Goal: Task Accomplishment & Management: Use online tool/utility

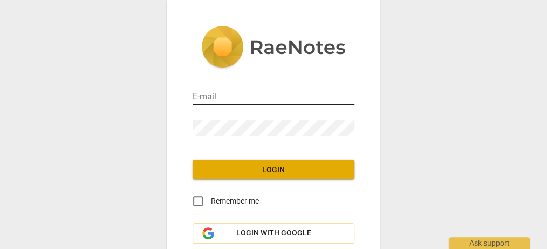
click at [204, 96] on input "email" at bounding box center [274, 98] width 162 height 16
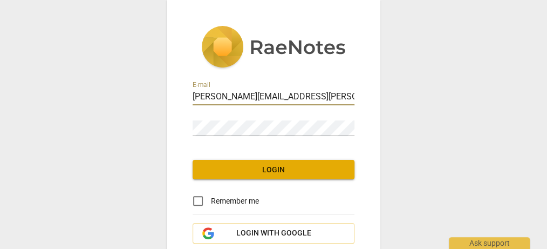
type input "[PERSON_NAME][EMAIL_ADDRESS][PERSON_NAME][DOMAIN_NAME]"
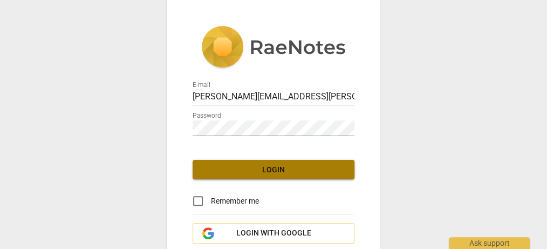
click at [274, 171] on span "Login" at bounding box center [273, 170] width 145 height 11
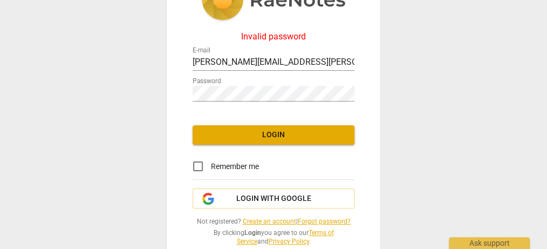
scroll to position [69, 0]
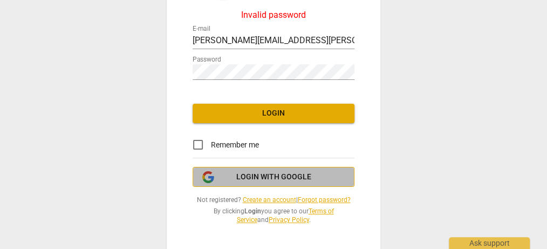
click at [263, 177] on span "Login with Google" at bounding box center [273, 177] width 75 height 11
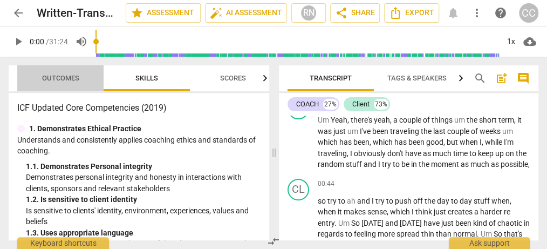
click at [50, 75] on span "Outcomes" at bounding box center [60, 78] width 37 height 8
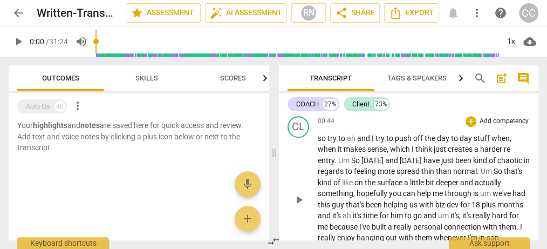
scroll to position [312, 0]
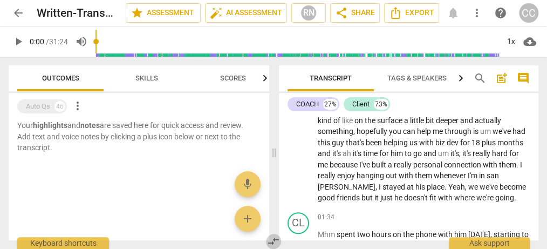
click at [275, 238] on span "compare_arrows" at bounding box center [273, 241] width 13 height 13
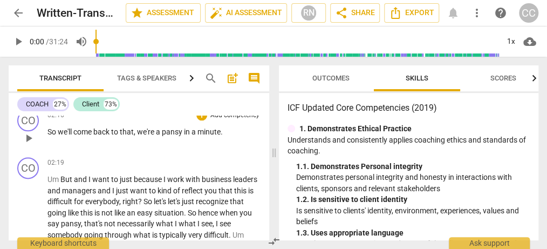
scroll to position [624, 0]
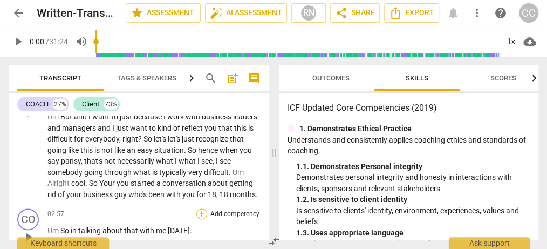
click at [202, 219] on div "+" at bounding box center [202, 213] width 11 height 11
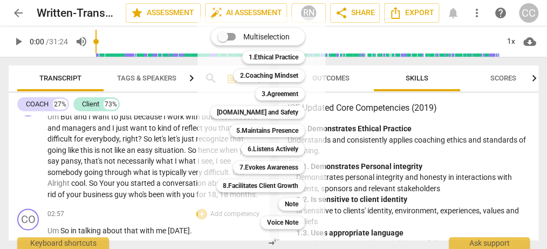
click at [493, 114] on div at bounding box center [273, 124] width 547 height 249
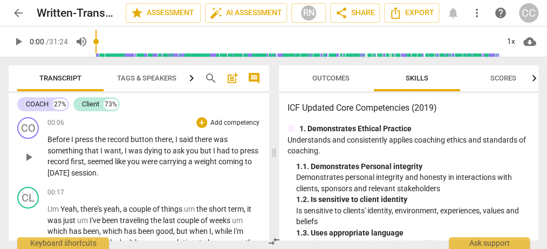
scroll to position [125, 0]
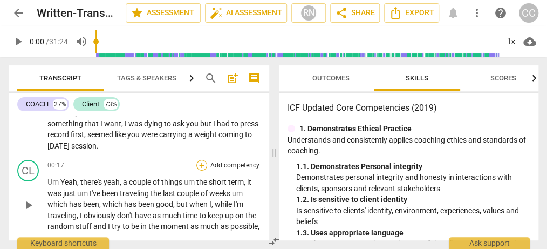
click at [205, 161] on div "+" at bounding box center [202, 165] width 11 height 11
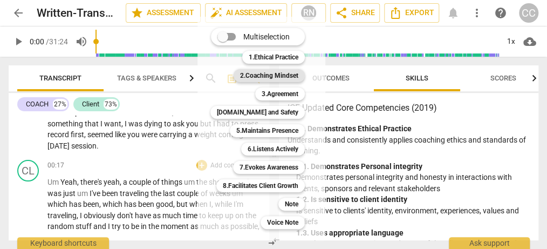
click at [276, 76] on b "2.Coaching Mindset" at bounding box center [269, 75] width 58 height 13
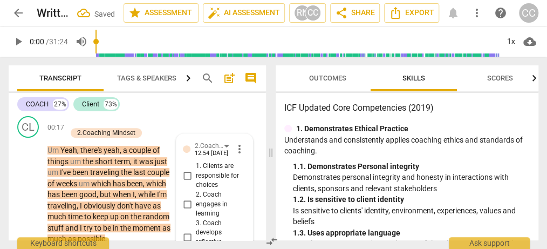
scroll to position [193, 0]
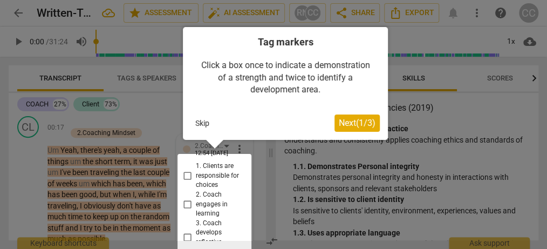
click at [369, 124] on span "Next ( 1 / 3 )" at bounding box center [357, 123] width 37 height 10
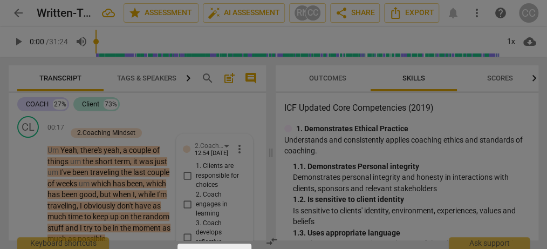
scroll to position [133, 0]
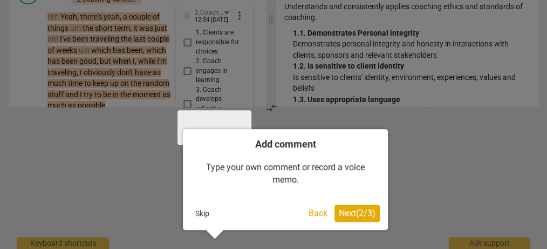
click at [364, 213] on span "Next ( 2 / 3 )" at bounding box center [357, 213] width 37 height 10
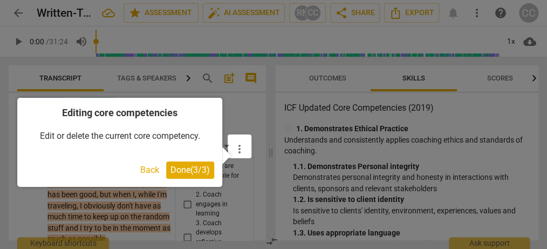
click at [197, 168] on span "Done ( 3 / 3 )" at bounding box center [190, 170] width 39 height 10
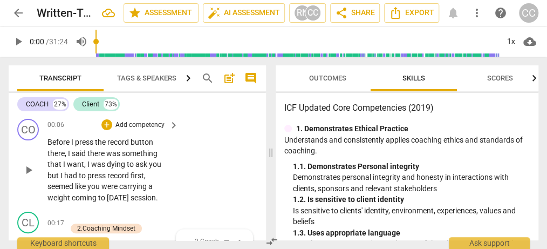
scroll to position [68, 0]
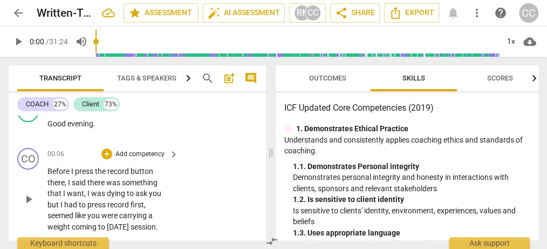
click at [173, 149] on span "keyboard_arrow_right" at bounding box center [173, 154] width 13 height 13
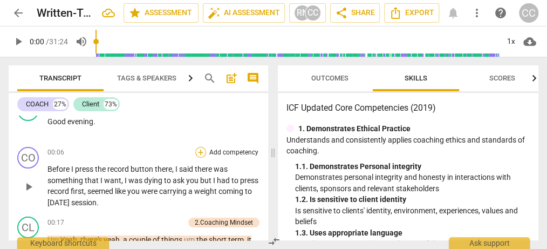
click at [200, 152] on div "+" at bounding box center [200, 152] width 11 height 11
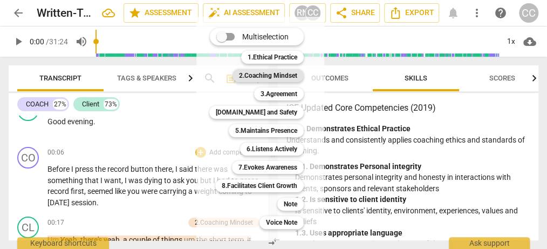
click at [273, 73] on b "2.Coaching Mindset" at bounding box center [268, 75] width 58 height 13
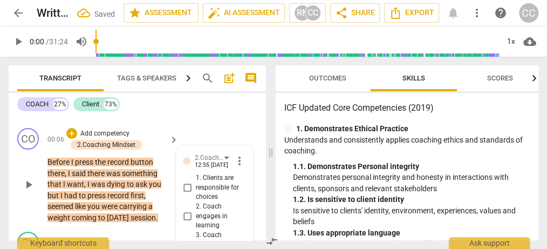
scroll to position [83, 0]
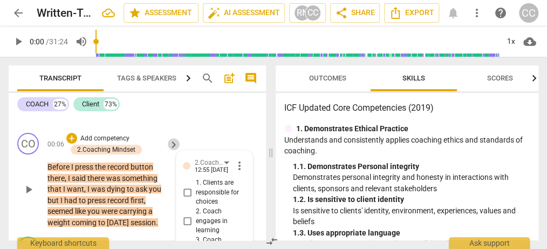
click at [173, 141] on span "keyboard_arrow_right" at bounding box center [173, 144] width 13 height 13
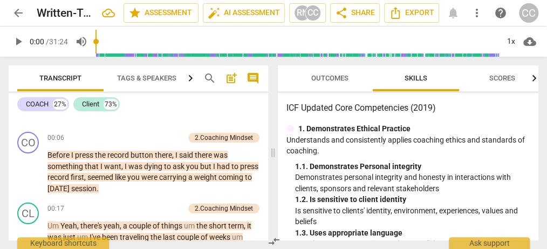
click at [160, 74] on span "Tags & Speakers" at bounding box center [146, 78] width 85 height 15
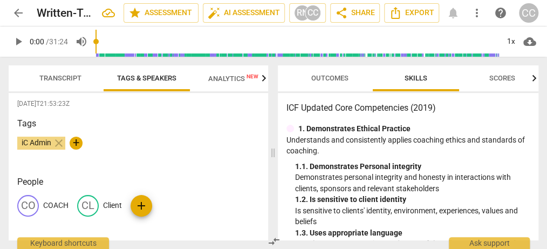
scroll to position [3, 0]
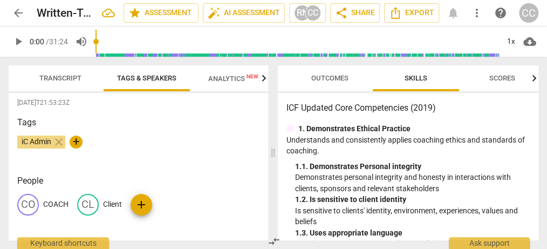
click at [234, 77] on span "Analytics New" at bounding box center [233, 79] width 50 height 8
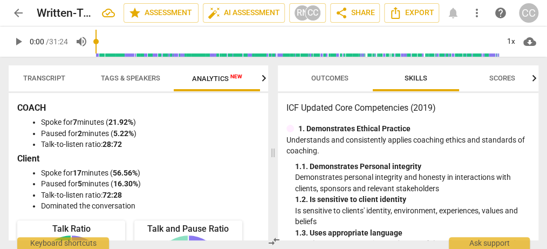
scroll to position [0, 17]
click at [56, 77] on span "Transcript" at bounding box center [44, 78] width 42 height 8
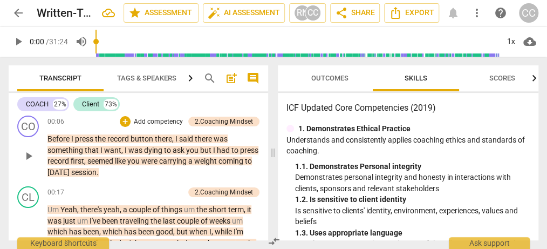
scroll to position [83, 0]
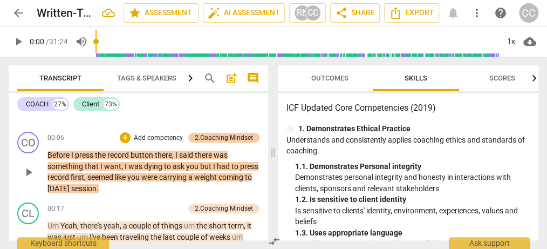
click at [215, 136] on div "2.Coaching Mindset" at bounding box center [224, 138] width 58 height 10
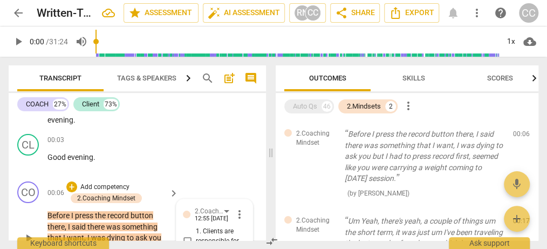
scroll to position [62, 0]
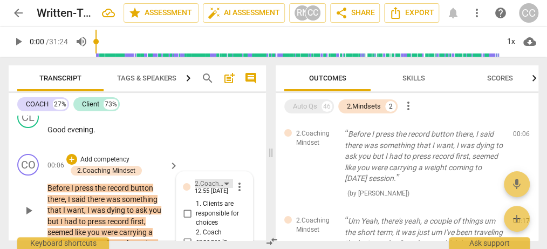
click at [225, 182] on div "2.Coaching Mindset" at bounding box center [214, 183] width 38 height 9
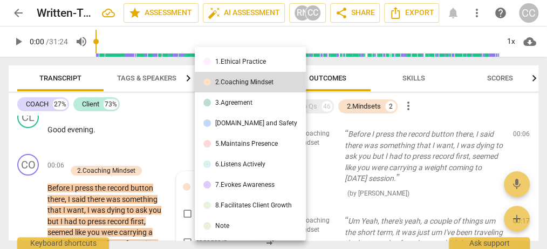
click at [179, 146] on div at bounding box center [273, 124] width 547 height 249
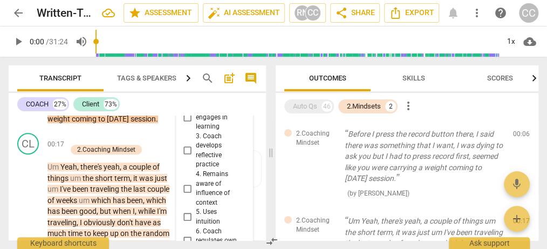
scroll to position [249, 0]
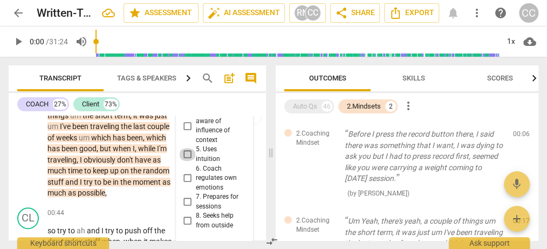
click at [187, 151] on input "5. Uses intuition" at bounding box center [187, 154] width 17 height 13
checkbox input "true"
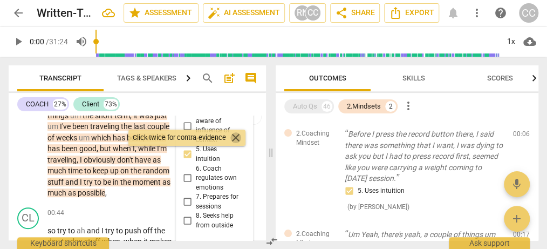
click at [237, 137] on span "close" at bounding box center [235, 137] width 13 height 13
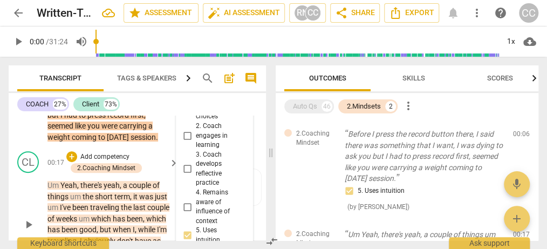
scroll to position [187, 0]
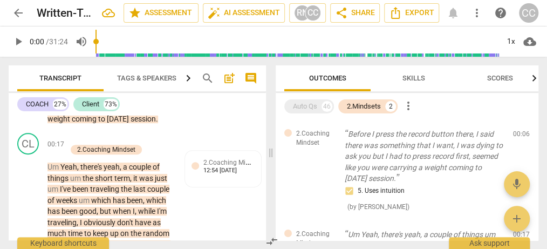
click at [140, 125] on div "CO play_arrow pause 00:06 + Add competency 2.Coaching Mindset keyboard_arrow_ri…" at bounding box center [138, 77] width 258 height 104
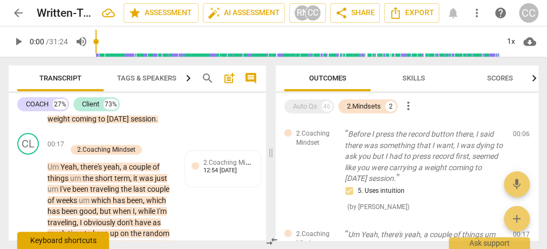
click at [53, 241] on div "Keyboard shortcuts" at bounding box center [63, 240] width 92 height 17
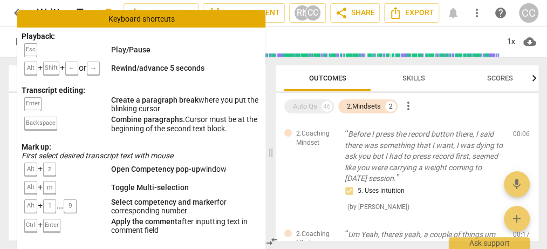
click at [186, 14] on div "Keyboard shortcuts" at bounding box center [141, 18] width 248 height 17
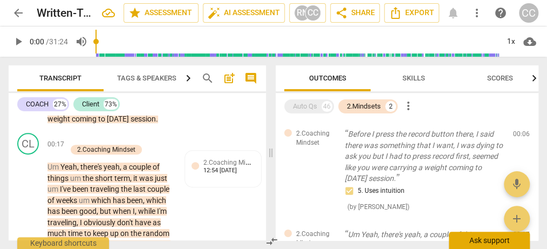
click at [466, 241] on div "Ask support" at bounding box center [489, 240] width 81 height 17
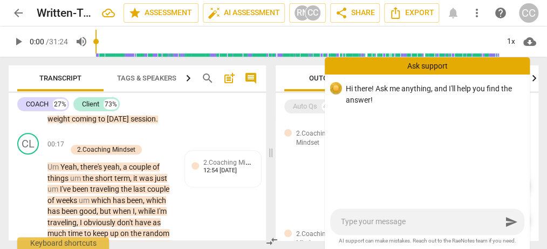
click at [371, 220] on textarea at bounding box center [421, 222] width 161 height 10
type textarea "h"
type textarea "ho"
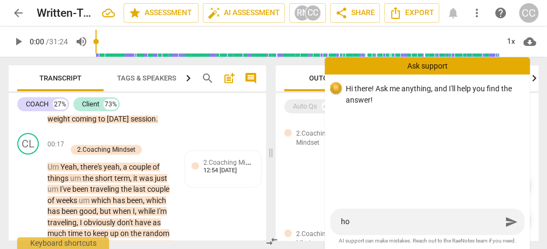
type textarea "how"
type textarea "how d"
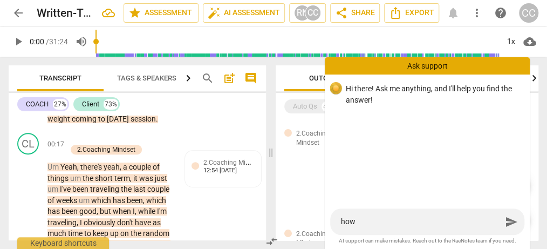
type textarea "how d"
type textarea "how do"
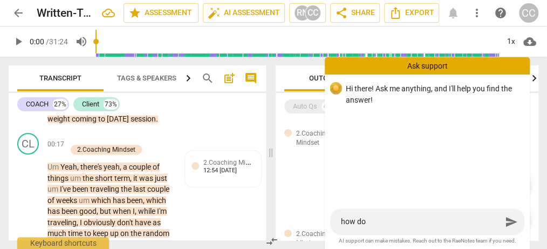
type textarea "how do I"
type textarea "how do I d"
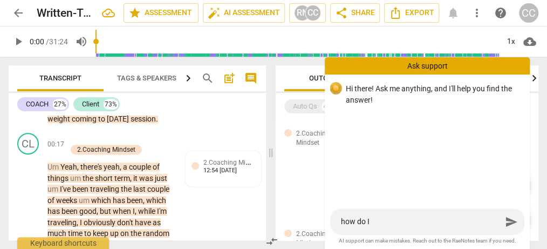
type textarea "how do I d"
type textarea "how do I de"
type textarea "how do I del"
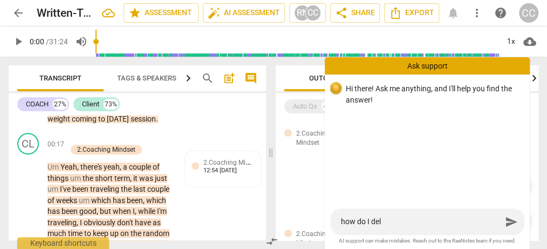
type textarea "how do I dele"
type textarea "how do I delet"
type textarea "how do I delete"
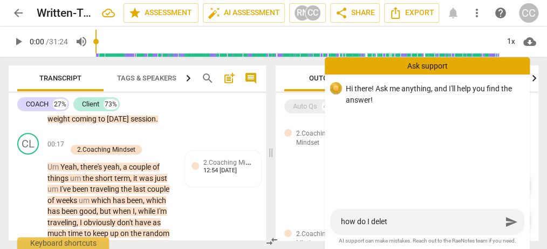
type textarea "how do I delete"
type textarea "how do I delete a"
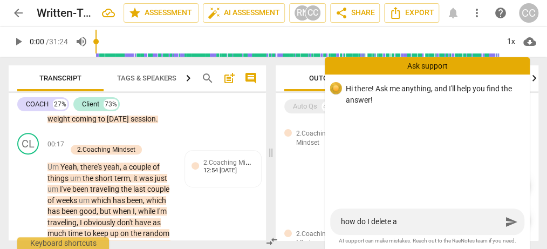
type textarea "how do I delete a"
type textarea "how do I delete a c"
type textarea "how do I delete a co"
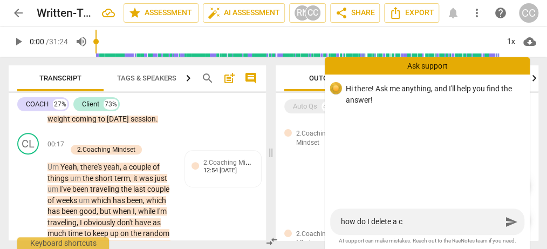
type textarea "how do I delete a co"
type textarea "how do I delete a com"
type textarea "how do I delete a comp"
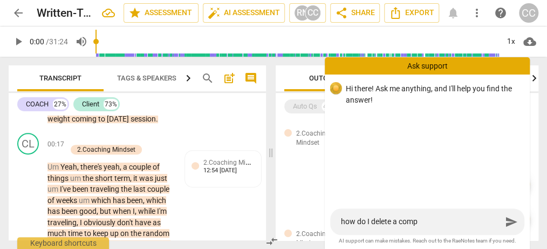
type textarea "how do I delete a compe"
type textarea "how do I delete a compet"
type textarea "how do I delete a compete"
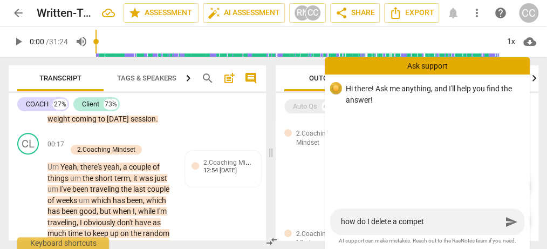
type textarea "how do I delete a compete"
type textarea "how do I delete a competen"
type textarea "how do I delete a competenc"
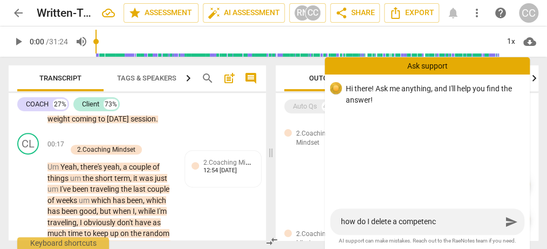
type textarea "how do I delete a competency"
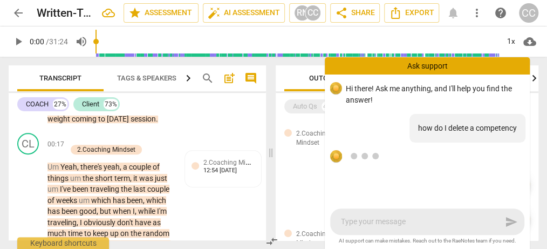
scroll to position [26, 0]
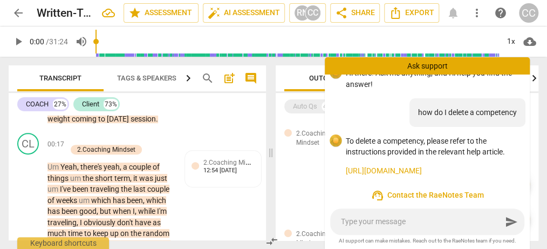
click at [411, 165] on link "[URL][DOMAIN_NAME]" at bounding box center [433, 170] width 175 height 11
click at [309, 170] on div "2.Coaching Mindset Before I press the record button there, I said there was som…" at bounding box center [407, 170] width 263 height 100
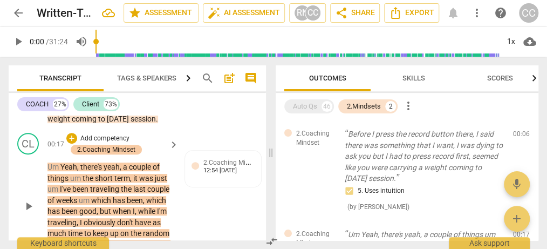
click at [130, 146] on div "2.Coaching Mindset" at bounding box center [106, 150] width 58 height 10
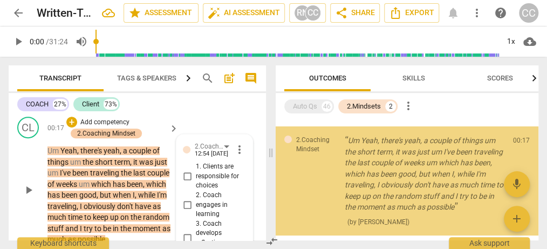
scroll to position [94, 0]
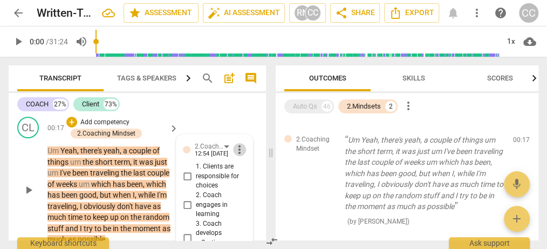
click at [239, 145] on span "more_vert" at bounding box center [239, 149] width 13 height 13
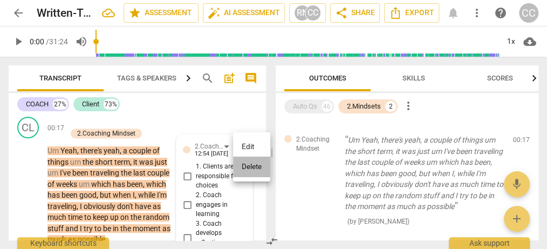
click at [254, 167] on li "Delete" at bounding box center [251, 167] width 37 height 21
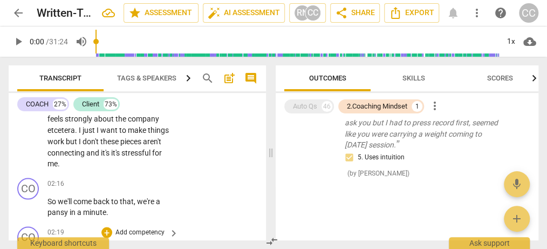
scroll to position [827, 0]
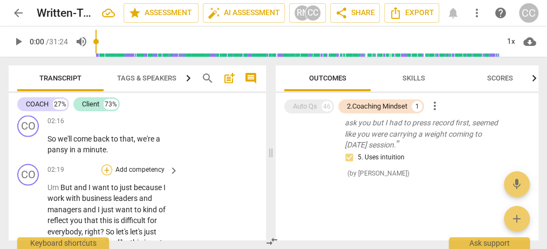
click at [109, 164] on div "+" at bounding box center [107, 169] width 11 height 11
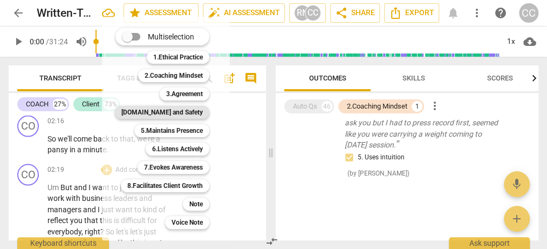
click at [161, 112] on b "[DOMAIN_NAME] and Safety" at bounding box center [162, 112] width 82 height 13
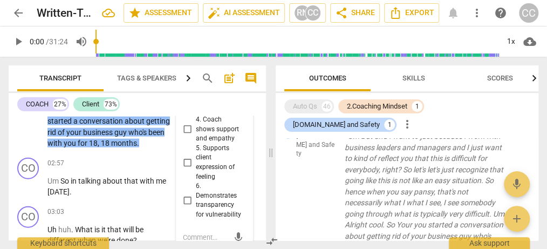
scroll to position [997, 0]
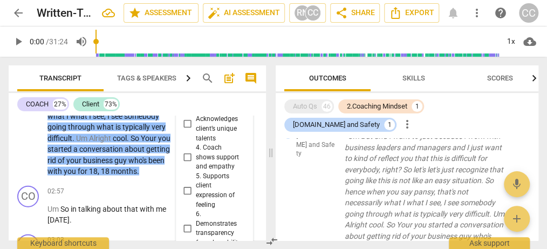
click at [188, 151] on input "4. Coach shows support and empathy" at bounding box center [187, 157] width 17 height 13
checkbox input "true"
click at [149, 149] on p "Um But and I want to just because I work with business leaders and managers and…" at bounding box center [111, 99] width 126 height 155
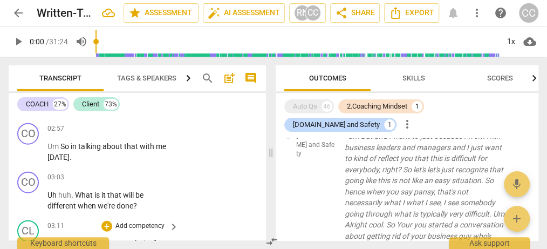
scroll to position [1059, 0]
click at [174, 172] on span "keyboard_arrow_right" at bounding box center [173, 178] width 13 height 13
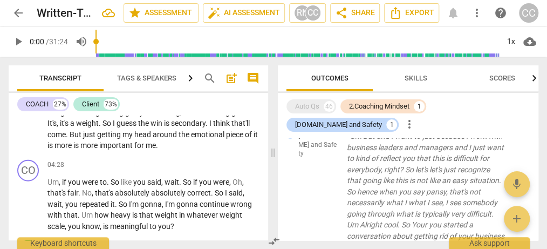
scroll to position [746, 0]
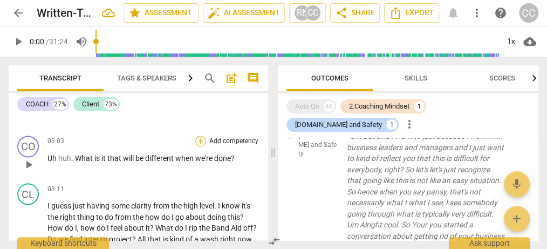
click at [200, 146] on div "+" at bounding box center [200, 141] width 11 height 11
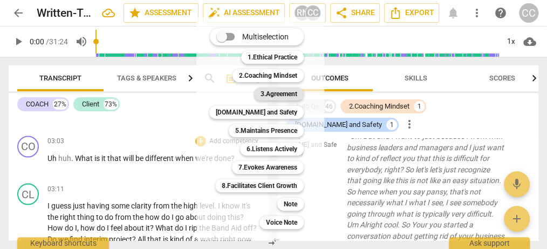
click at [279, 93] on b "3.Agreement" at bounding box center [279, 93] width 37 height 13
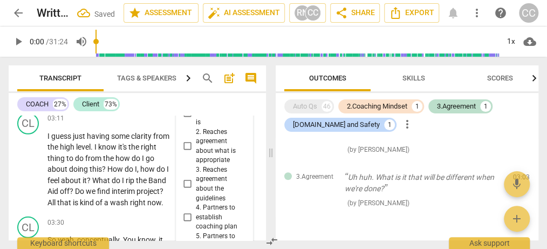
scroll to position [1240, 0]
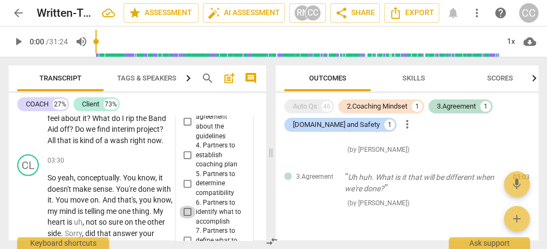
click at [188, 206] on input "6. Partners to identify what to accomplish" at bounding box center [187, 212] width 17 height 13
checkbox input "true"
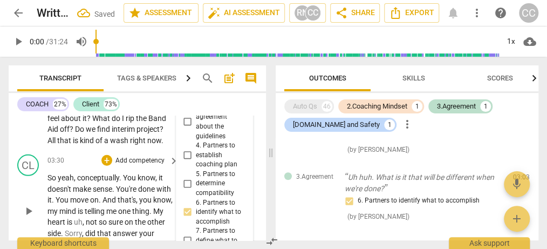
click at [165, 218] on p "So yeah , conceptually . You know , it doesn't make sense . You're done with it…" at bounding box center [111, 211] width 126 height 78
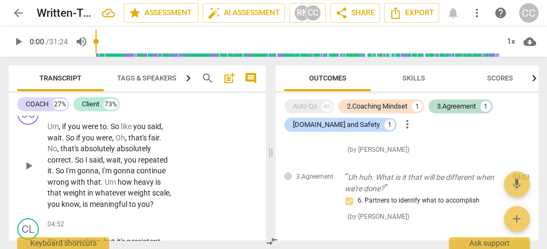
scroll to position [1552, 0]
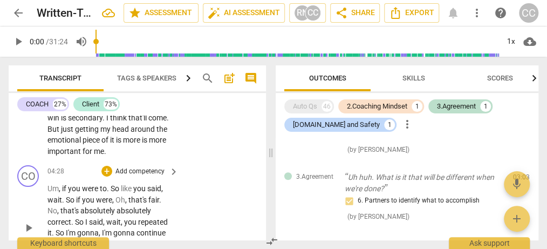
click at [172, 165] on span "keyboard_arrow_right" at bounding box center [173, 171] width 13 height 13
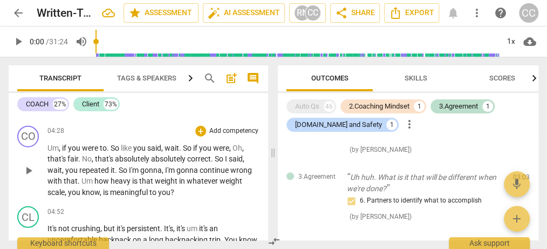
scroll to position [1071, 0]
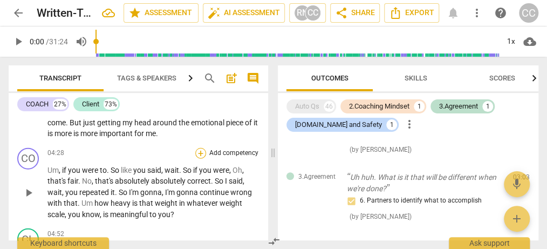
click at [204, 159] on div "+" at bounding box center [200, 153] width 11 height 11
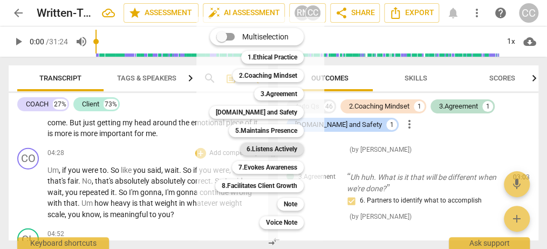
click at [266, 150] on b "6.Listens Actively" at bounding box center [272, 149] width 51 height 13
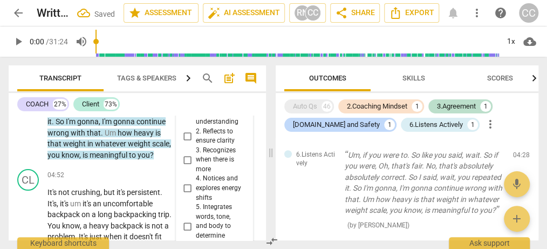
scroll to position [1696, 0]
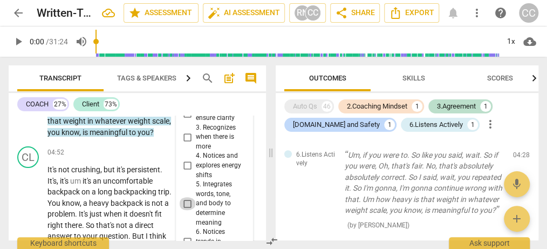
click at [188, 197] on input "5. Integrates words, tone, and body to determine meaning" at bounding box center [187, 203] width 17 height 13
checkbox input "true"
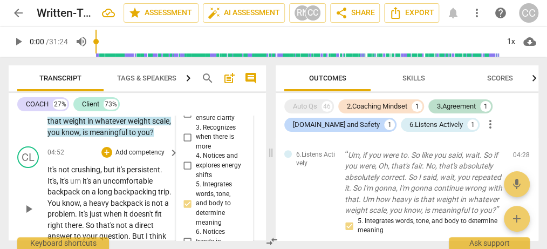
click at [170, 224] on p "It's not crushing , but it's persistent . It's , it's um it's an uncomfortable …" at bounding box center [111, 208] width 126 height 89
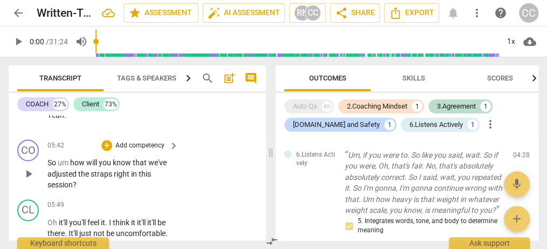
scroll to position [2133, 0]
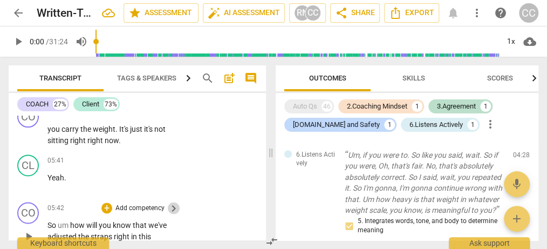
click at [174, 202] on span "keyboard_arrow_right" at bounding box center [173, 208] width 13 height 13
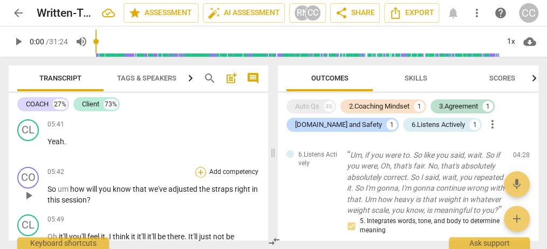
click at [201, 178] on div "+" at bounding box center [200, 172] width 11 height 11
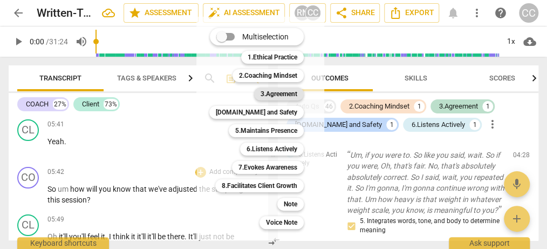
click at [270, 93] on b "3.Agreement" at bounding box center [279, 93] width 37 height 13
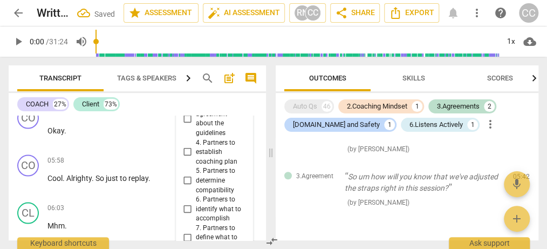
scroll to position [2409, 0]
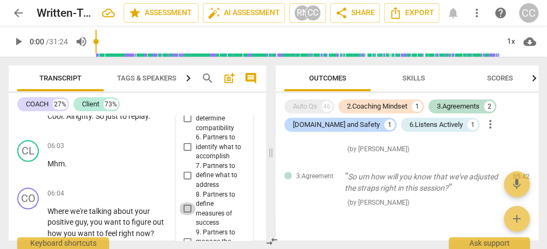
click at [188, 202] on input "8. Partners to define measures of success" at bounding box center [187, 208] width 17 height 13
checkbox input "true"
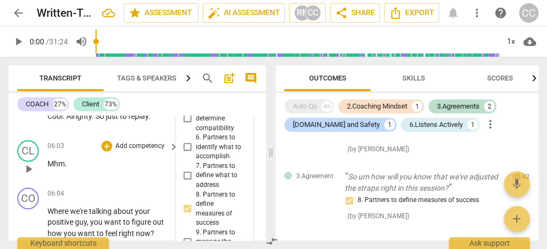
click at [165, 147] on div "06:03 + Add competency keyboard_arrow_right Mhm ." at bounding box center [114, 159] width 132 height 39
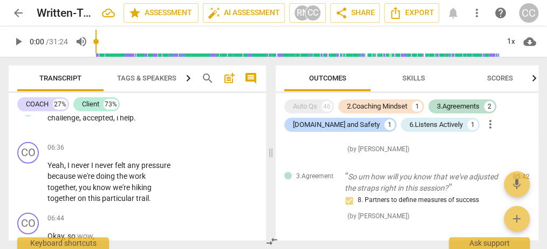
scroll to position [2783, 0]
click at [109, 142] on div "+" at bounding box center [107, 147] width 11 height 11
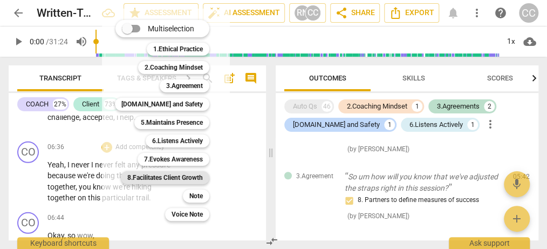
click at [155, 176] on b "8.Facilitates Client Growth" at bounding box center [165, 177] width 76 height 13
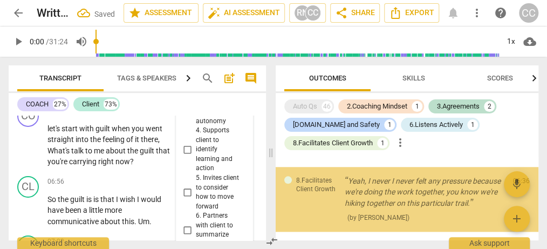
scroll to position [2796, 0]
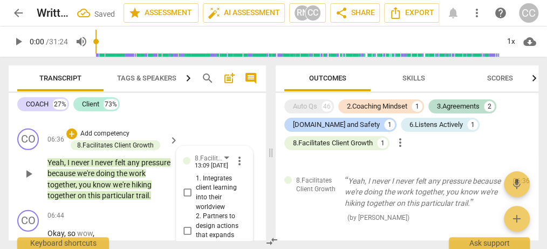
click at [188, 224] on input "2. Partners to design actions that expands learning" at bounding box center [187, 230] width 17 height 13
checkbox input "true"
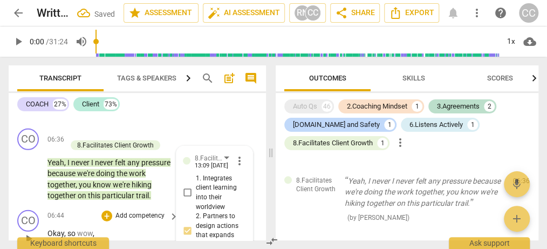
click at [153, 228] on p "Okay , so wow ," at bounding box center [111, 233] width 126 height 11
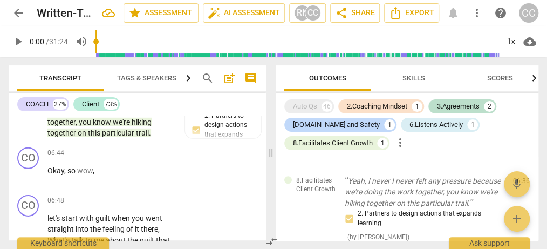
scroll to position [2858, 0]
click at [171, 195] on span "keyboard_arrow_right" at bounding box center [173, 201] width 13 height 13
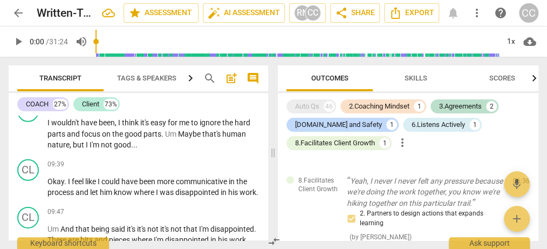
scroll to position [2178, 0]
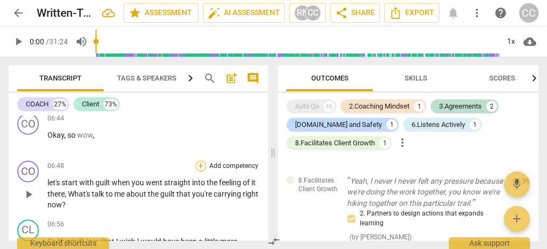
click at [201, 170] on div "+" at bounding box center [200, 165] width 11 height 11
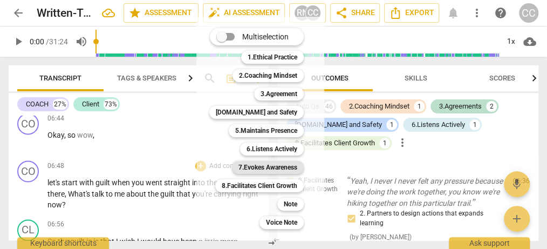
click at [254, 165] on b "7.Evokes Awareness" at bounding box center [268, 167] width 59 height 13
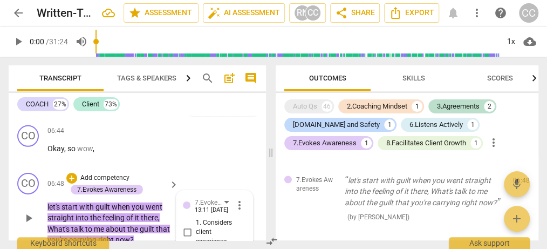
scroll to position [2943, 0]
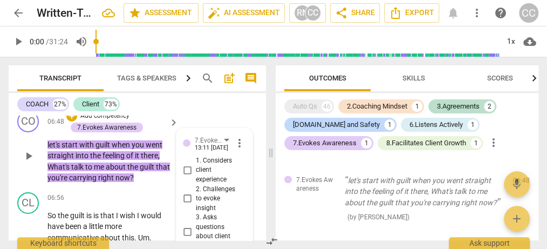
click at [190, 225] on input "3. Asks questions about client way of thinking" at bounding box center [187, 231] width 17 height 13
checkbox input "true"
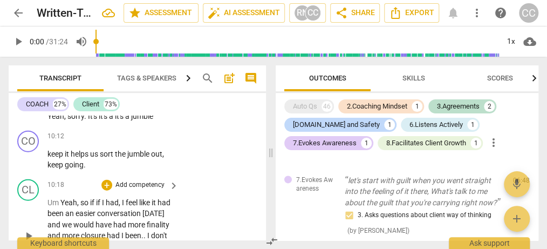
scroll to position [4066, 0]
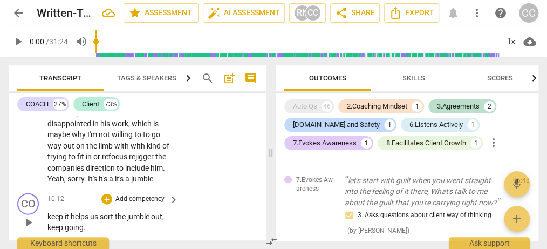
click at [171, 193] on span "keyboard_arrow_right" at bounding box center [173, 199] width 13 height 13
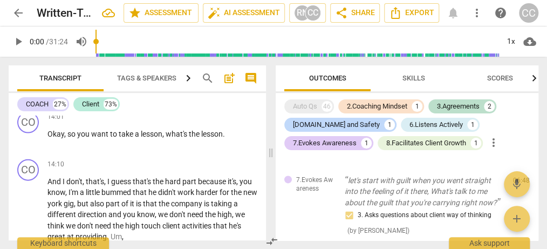
scroll to position [3046, 0]
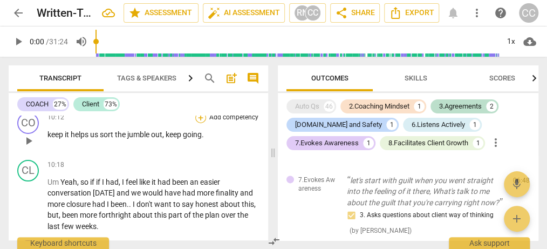
click at [202, 123] on div "+" at bounding box center [200, 117] width 11 height 11
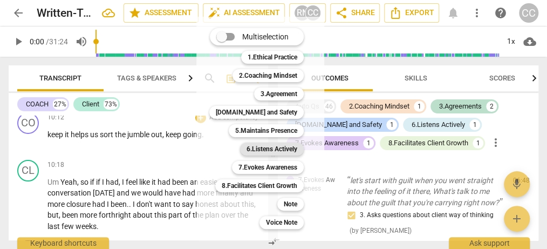
click at [265, 150] on b "6.Listens Actively" at bounding box center [272, 149] width 51 height 13
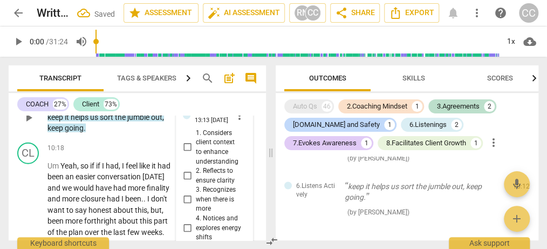
scroll to position [4199, 0]
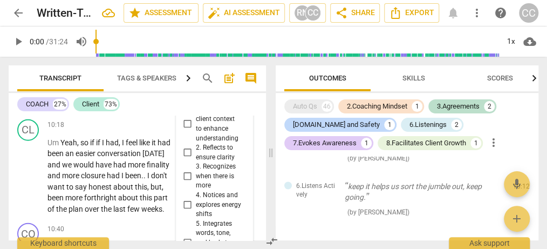
click at [187, 170] on input "3. Recognizes when there is more" at bounding box center [187, 176] width 17 height 13
checkbox input "true"
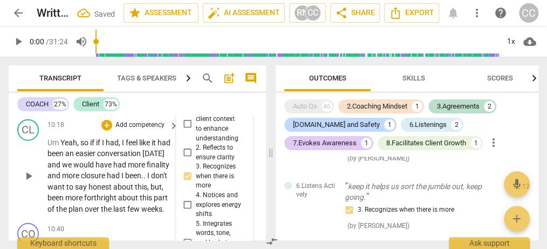
click at [159, 195] on div "CL play_arrow pause 10:18 + Add competency keyboard_arrow_right Um Yeah , so if…" at bounding box center [138, 167] width 258 height 104
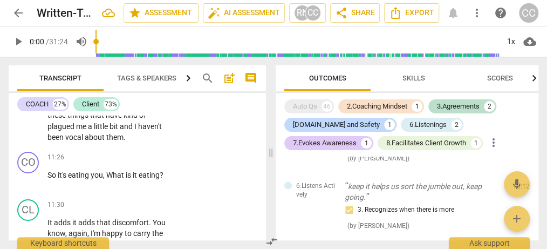
scroll to position [4511, 0]
click at [173, 151] on span "keyboard_arrow_right" at bounding box center [173, 157] width 13 height 13
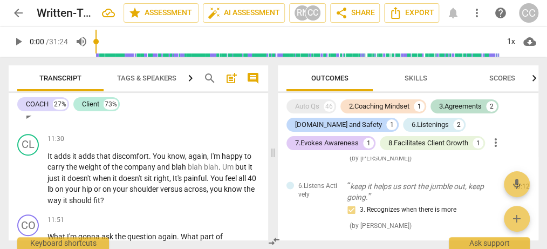
scroll to position [3348, 0]
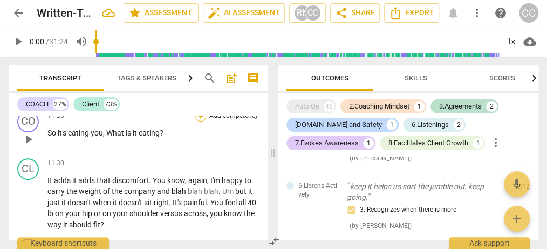
click at [200, 121] on div "+" at bounding box center [200, 116] width 11 height 11
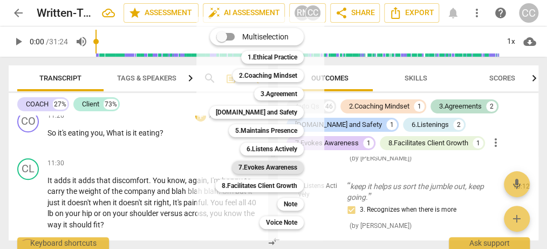
click at [251, 170] on b "7.Evokes Awareness" at bounding box center [268, 167] width 59 height 13
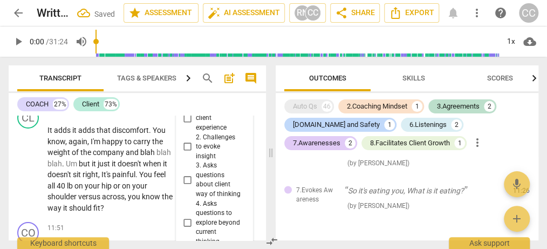
scroll to position [4607, 0]
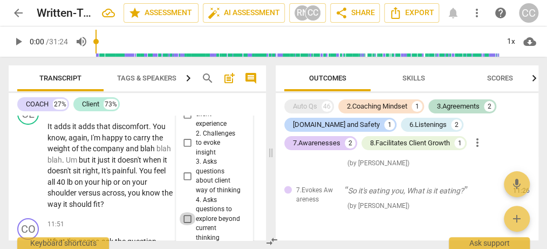
click at [188, 212] on input "4. Asks questions to explore beyond current thinking" at bounding box center [187, 218] width 17 height 13
checkbox input "true"
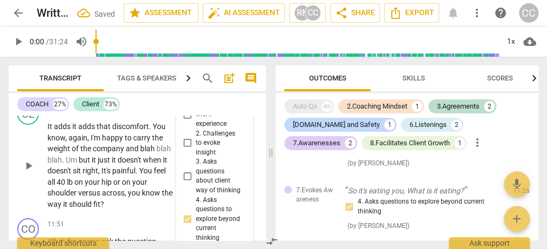
click at [160, 188] on div "CL play_arrow pause 11:30 + Add competency keyboard_arrow_right It adds it adds…" at bounding box center [138, 156] width 258 height 115
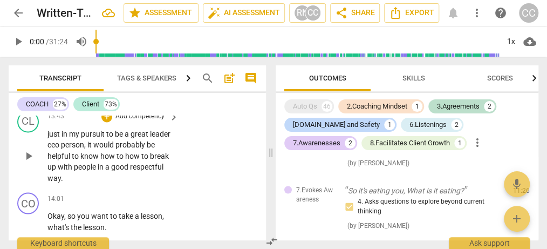
scroll to position [5418, 0]
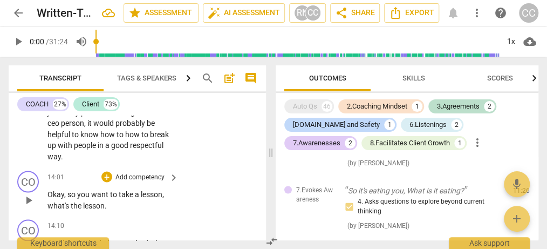
click at [176, 171] on span "keyboard_arrow_right" at bounding box center [173, 177] width 13 height 13
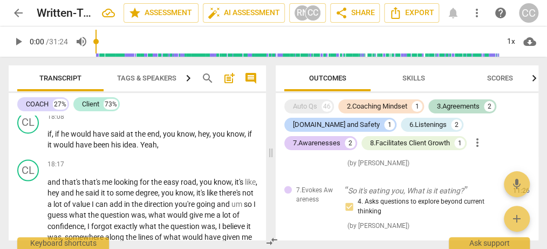
scroll to position [4032, 0]
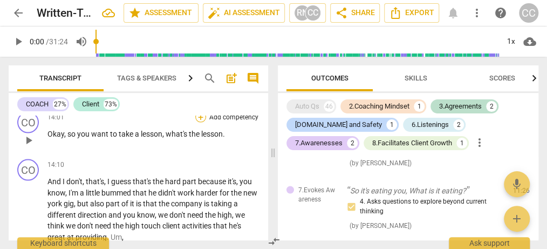
click at [200, 117] on div "+" at bounding box center [200, 117] width 11 height 11
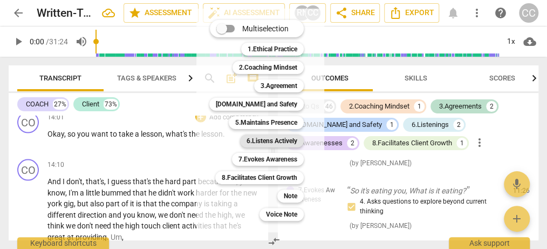
click at [258, 141] on b "6.Listens Actively" at bounding box center [272, 140] width 51 height 13
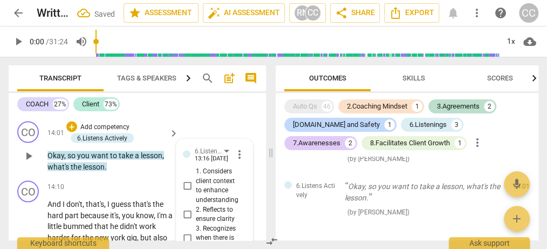
scroll to position [5527, 0]
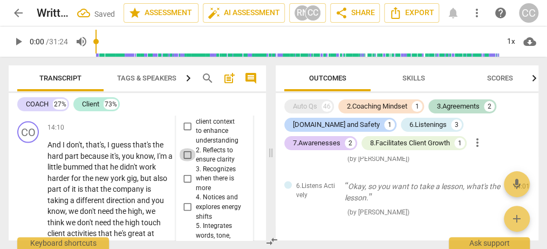
click at [186, 148] on input "2. Reflects to ensure clarity" at bounding box center [187, 154] width 17 height 13
checkbox input "true"
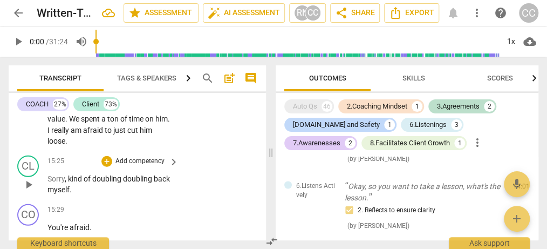
scroll to position [5963, 0]
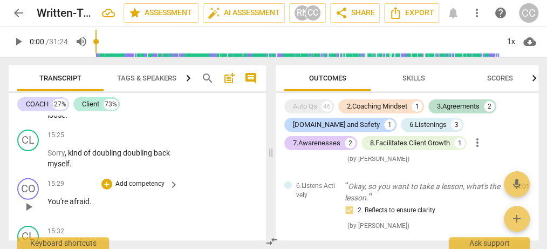
click at [175, 178] on span "keyboard_arrow_right" at bounding box center [173, 184] width 13 height 13
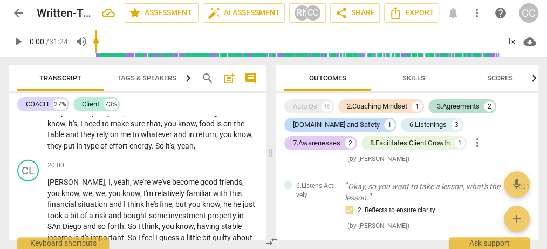
scroll to position [4384, 0]
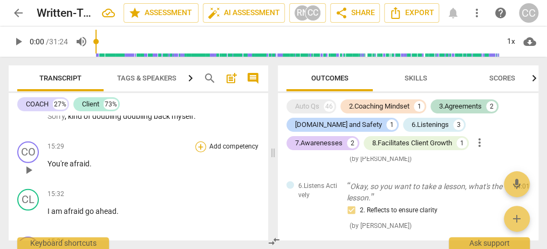
click at [201, 147] on div "+" at bounding box center [200, 146] width 11 height 11
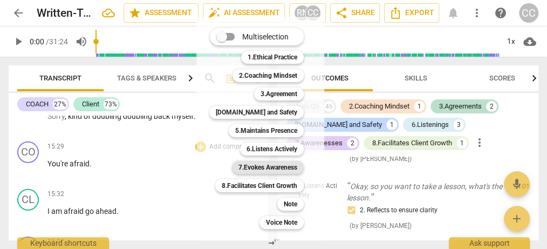
click at [251, 168] on b "7.Evokes Awareness" at bounding box center [268, 167] width 59 height 13
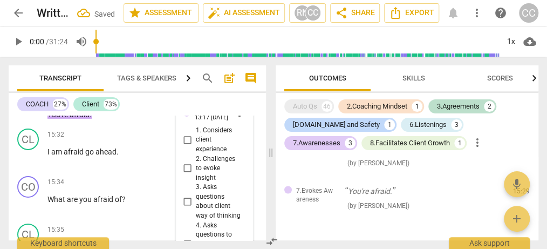
scroll to position [6073, 0]
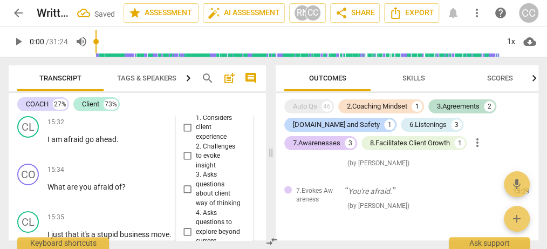
checkbox input "true"
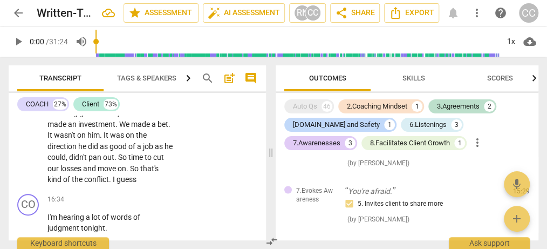
scroll to position [6447, 0]
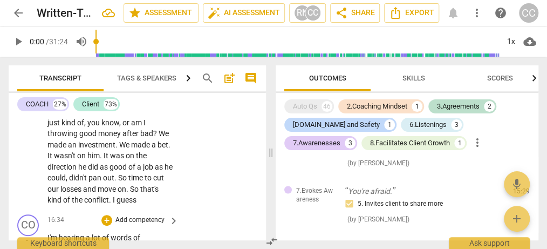
click at [174, 214] on span "keyboard_arrow_right" at bounding box center [173, 220] width 13 height 13
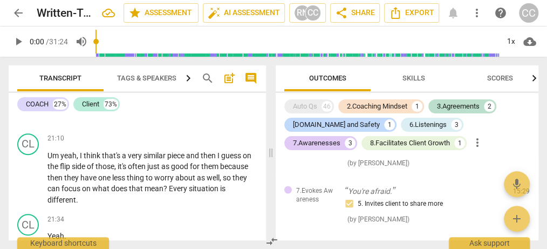
scroll to position [4810, 0]
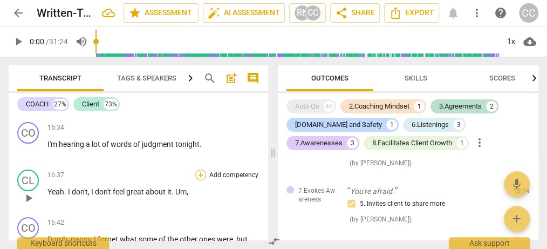
click at [202, 170] on div "+" at bounding box center [200, 175] width 11 height 11
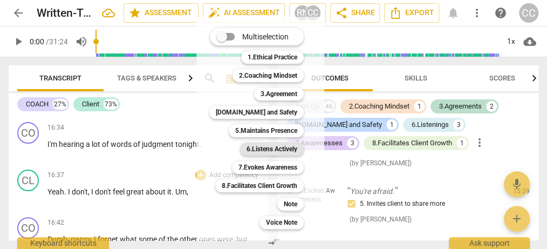
click at [251, 149] on b "6.Listens Actively" at bounding box center [272, 149] width 51 height 13
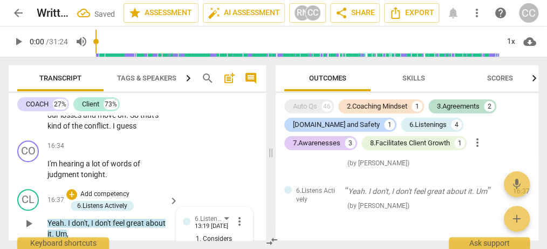
scroll to position [6584, 0]
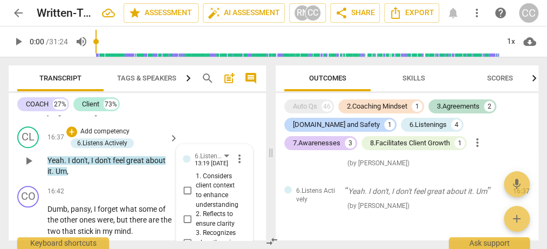
click at [188, 236] on input "3. Recognizes when there is more" at bounding box center [187, 242] width 17 height 13
checkbox input "true"
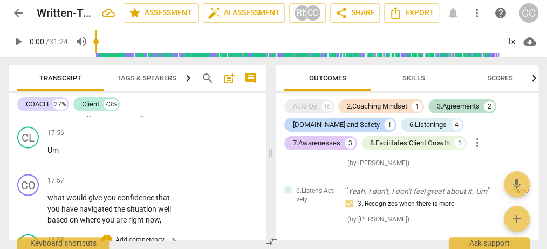
scroll to position [7207, 0]
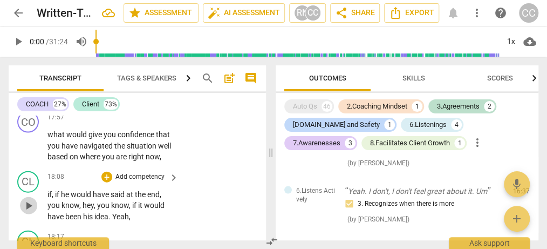
click at [31, 199] on span "play_arrow" at bounding box center [28, 205] width 13 height 13
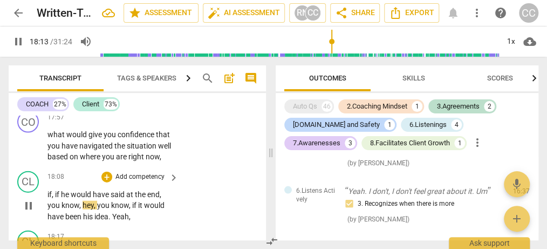
click at [136, 189] on p "if , if he would have said at the end , you know , hey , you know , if it would…" at bounding box center [111, 205] width 126 height 33
click at [29, 199] on span "pause" at bounding box center [28, 205] width 13 height 13
click at [29, 199] on span "play_arrow" at bounding box center [28, 205] width 13 height 13
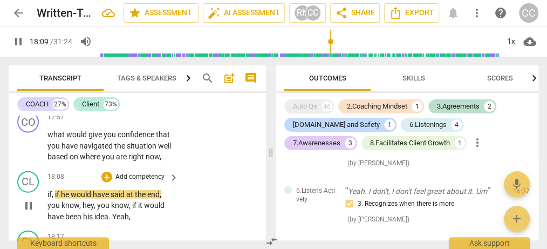
click at [180, 171] on div "CL play_arrow pause 18:08 + Add competency keyboard_arrow_right if , if he woul…" at bounding box center [138, 197] width 258 height 60
type input "1094"
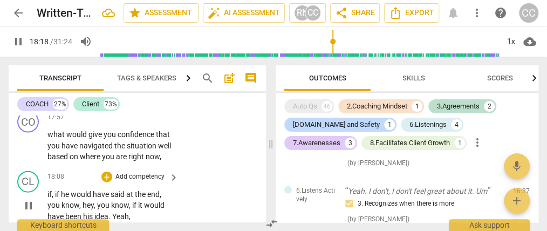
type input "1098"
click at [136, 189] on p "if , if he would have said at the end , you know , hey , you know , if it would…" at bounding box center [111, 205] width 126 height 33
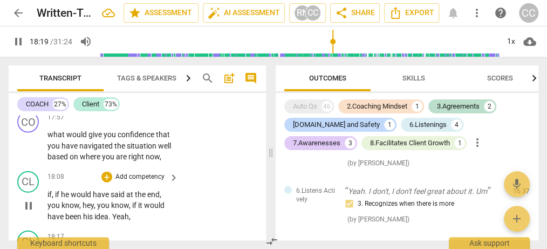
type input "1100"
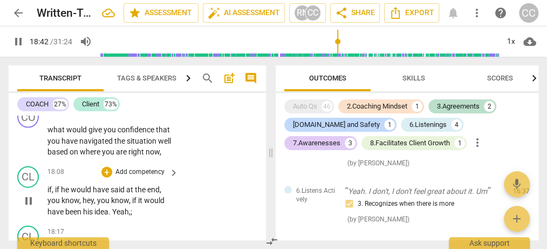
scroll to position [7425, 0]
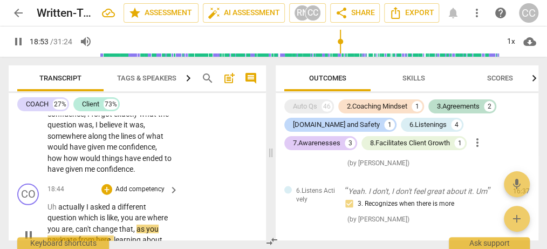
click at [221, 195] on div "CO play_arrow pause 18:44 + Add competency keyboard_arrow_right Uh actually I a…" at bounding box center [138, 225] width 258 height 93
click at [35, 228] on span "pause" at bounding box center [28, 234] width 13 height 13
type input "1136"
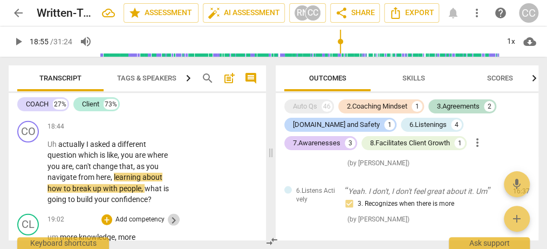
click at [173, 214] on span "keyboard_arrow_right" at bounding box center [173, 220] width 13 height 13
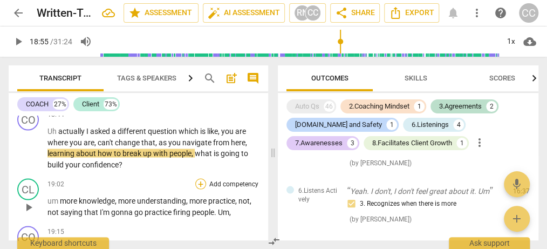
click at [202, 178] on div "+" at bounding box center [200, 183] width 11 height 11
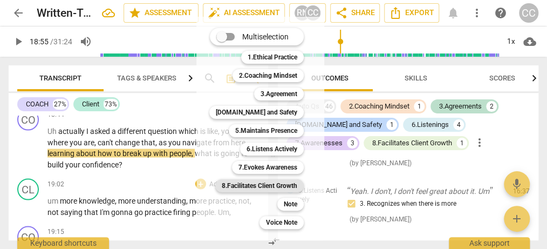
click at [283, 183] on b "8.Facilitates Client Growth" at bounding box center [260, 185] width 76 height 13
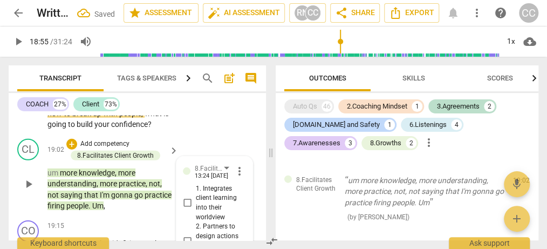
scroll to position [7585, 0]
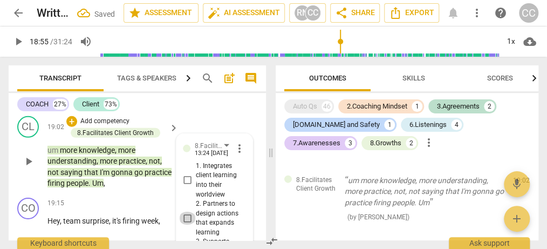
click at [190, 212] on input "2. Partners to design actions that expands learning" at bounding box center [187, 218] width 17 height 13
checkbox input "true"
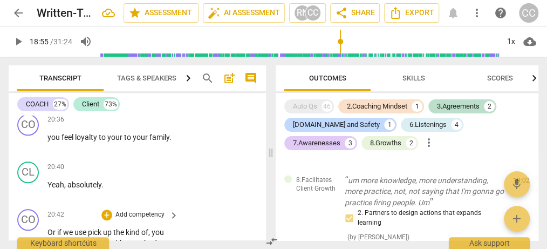
scroll to position [8271, 0]
click at [174, 209] on span "keyboard_arrow_right" at bounding box center [173, 215] width 13 height 13
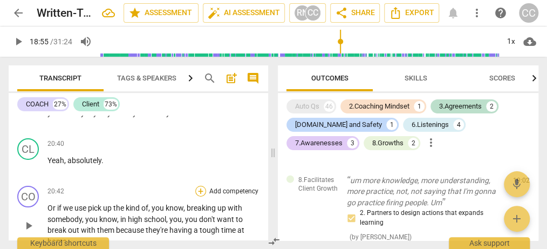
click at [200, 186] on div "+" at bounding box center [200, 191] width 11 height 11
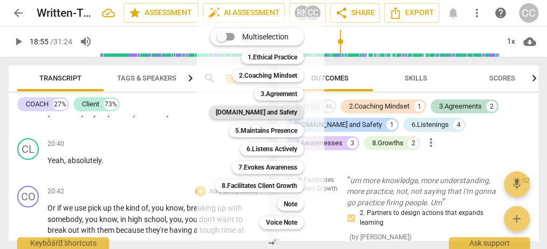
click at [258, 114] on b "[DOMAIN_NAME] and Safety" at bounding box center [257, 112] width 82 height 13
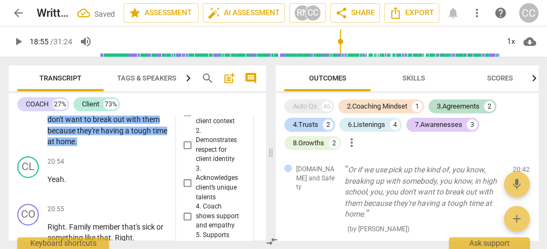
scroll to position [8436, 0]
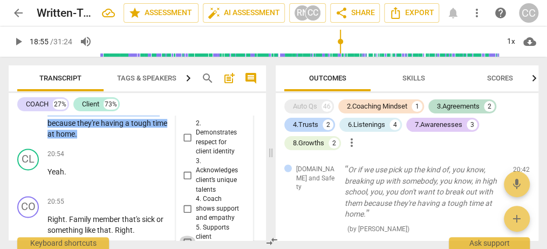
click at [188, 235] on input "5. Supports client expression of feeling" at bounding box center [187, 241] width 17 height 13
checkbox input "true"
click at [159, 246] on p "Add competency" at bounding box center [139, 251] width 51 height 10
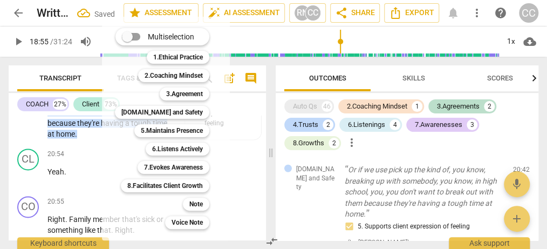
click at [239, 162] on div at bounding box center [273, 124] width 547 height 249
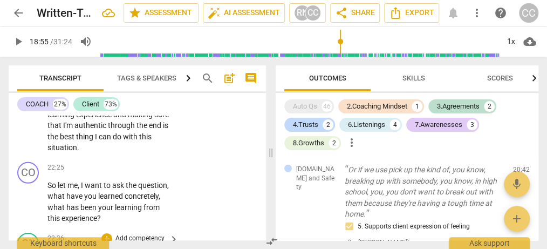
scroll to position [9059, 0]
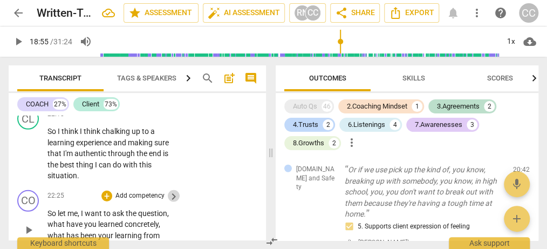
click at [174, 190] on span "keyboard_arrow_right" at bounding box center [173, 196] width 13 height 13
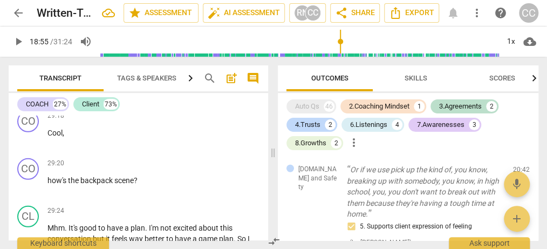
scroll to position [6843, 0]
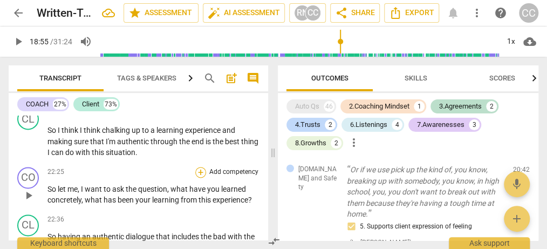
click at [200, 167] on div "+" at bounding box center [200, 172] width 11 height 11
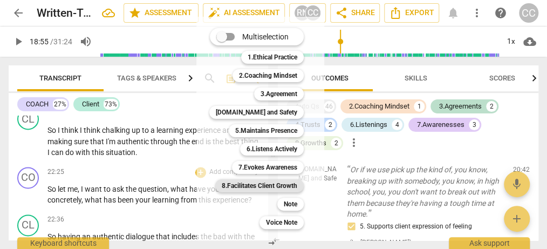
click at [251, 186] on b "8.Facilitates Client Growth" at bounding box center [260, 185] width 76 height 13
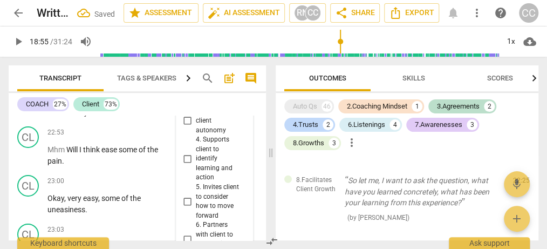
scroll to position [9326, 0]
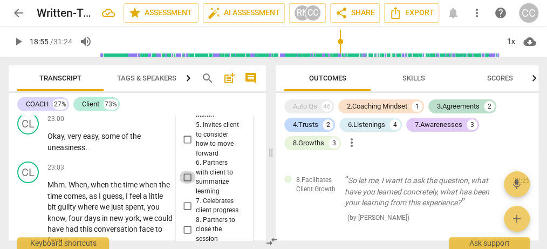
click at [187, 171] on input "6. Partners with client to summarize learning" at bounding box center [187, 177] width 17 height 13
checkbox input "true"
click at [161, 162] on div "+ Add competency" at bounding box center [134, 167] width 64 height 11
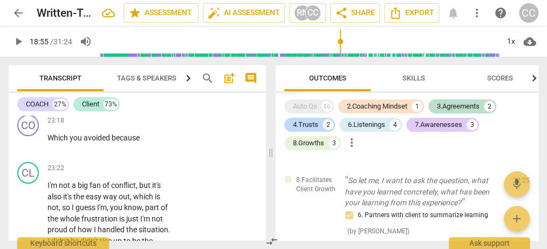
scroll to position [9451, 0]
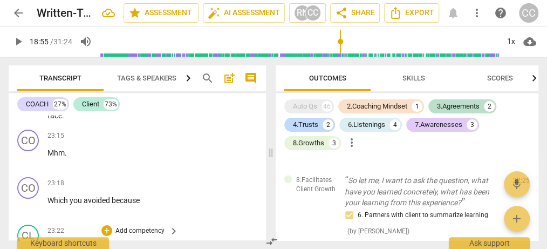
click at [173, 225] on span "keyboard_arrow_right" at bounding box center [173, 231] width 13 height 13
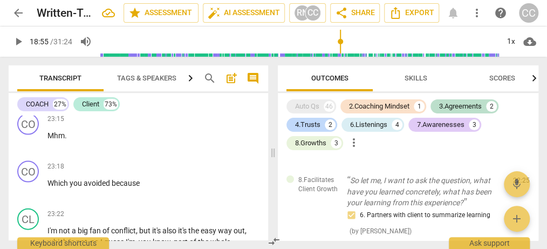
scroll to position [7145, 0]
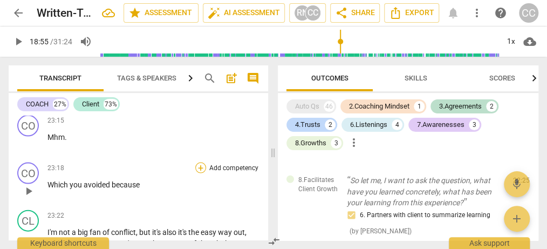
click at [203, 162] on div "+" at bounding box center [200, 167] width 11 height 11
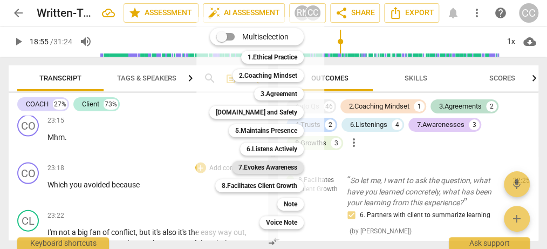
click at [279, 171] on b "7.Evokes Awareness" at bounding box center [268, 167] width 59 height 13
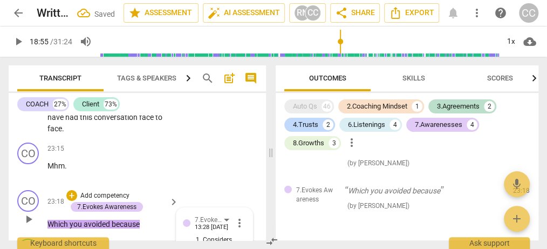
scroll to position [9500, 0]
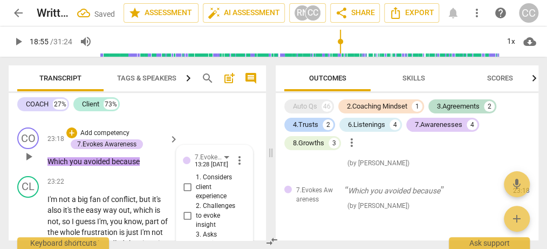
click at [186, 209] on input "2. Challenges to evoke insight" at bounding box center [187, 215] width 17 height 13
checkbox input "true"
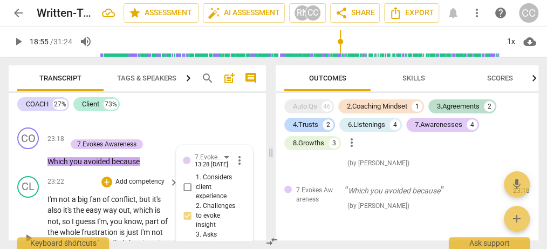
drag, startPoint x: 166, startPoint y: 215, endPoint x: 175, endPoint y: 215, distance: 8.6
click at [167, 239] on span "situation" at bounding box center [154, 243] width 30 height 9
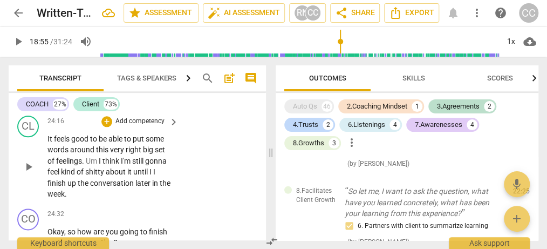
scroll to position [9975, 0]
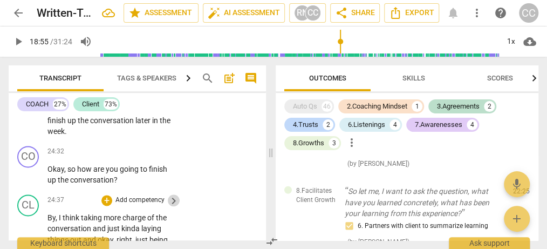
click at [174, 194] on span "keyboard_arrow_right" at bounding box center [173, 200] width 13 height 13
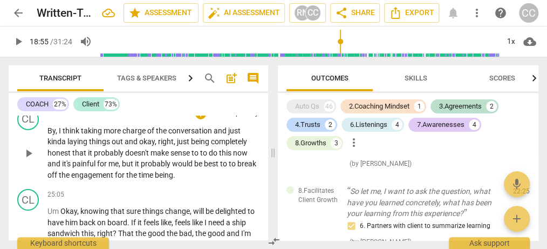
scroll to position [7572, 0]
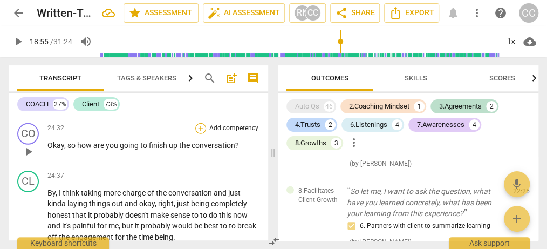
click at [200, 123] on div "+" at bounding box center [200, 128] width 11 height 11
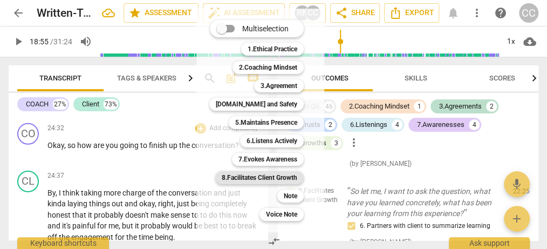
click at [255, 177] on b "8.Facilitates Client Growth" at bounding box center [260, 177] width 76 height 13
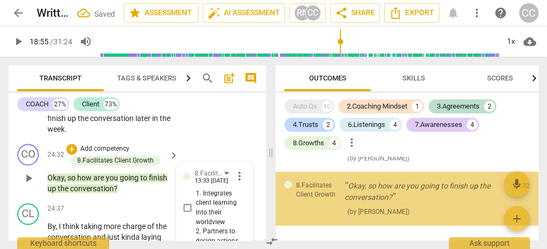
scroll to position [9997, 0]
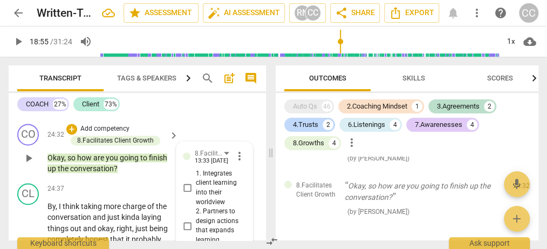
click at [186, 219] on input "2. Partners to design actions that expands learning" at bounding box center [187, 225] width 17 height 13
checkbox input "true"
click at [160, 183] on div "24:37 + Add competency keyboard_arrow_right By , I think taking more charge of …" at bounding box center [114, 236] width 132 height 106
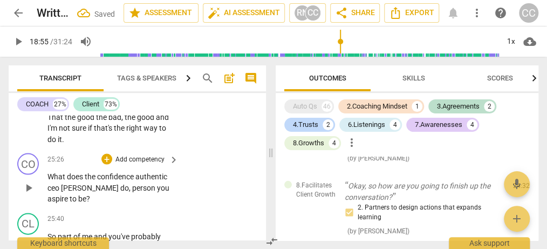
scroll to position [10247, 0]
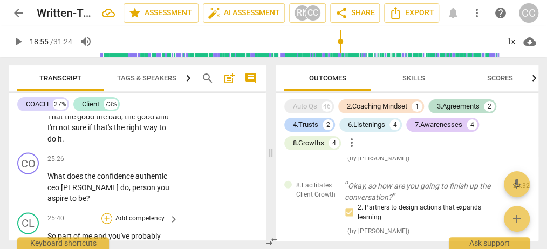
click at [109, 213] on div "+" at bounding box center [107, 218] width 11 height 11
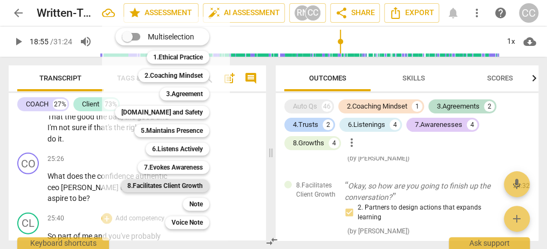
click at [171, 184] on b "8.Facilitates Client Growth" at bounding box center [165, 185] width 76 height 13
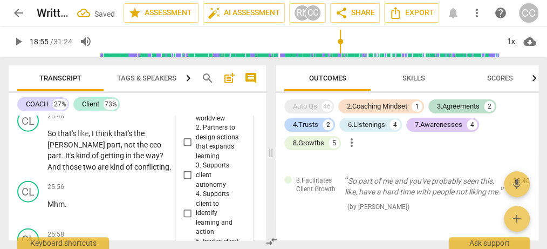
scroll to position [10389, 0]
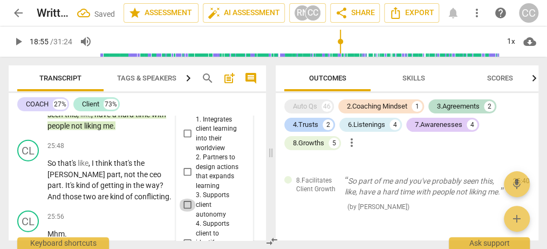
click at [187, 199] on input "3. Supports client autonomy" at bounding box center [187, 205] width 17 height 13
checkbox input "true"
click at [153, 228] on p "Mhm ." at bounding box center [111, 233] width 126 height 11
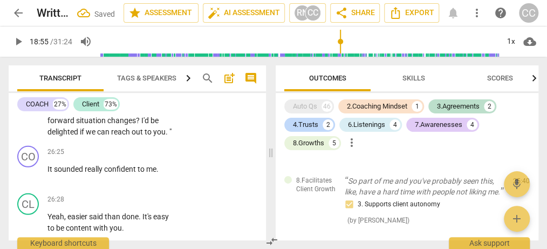
scroll to position [10576, 0]
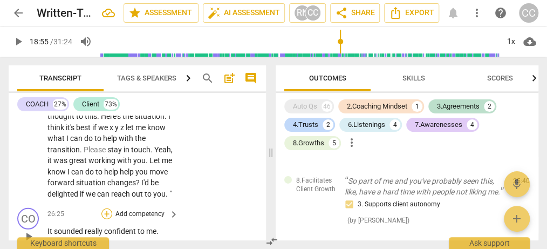
click at [109, 208] on div "+" at bounding box center [107, 213] width 11 height 11
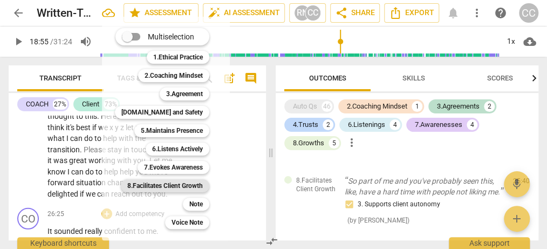
click at [165, 186] on b "8.Facilitates Client Growth" at bounding box center [165, 185] width 76 height 13
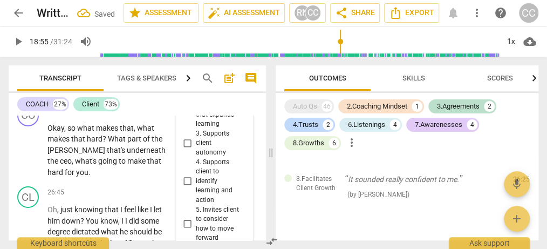
scroll to position [10714, 0]
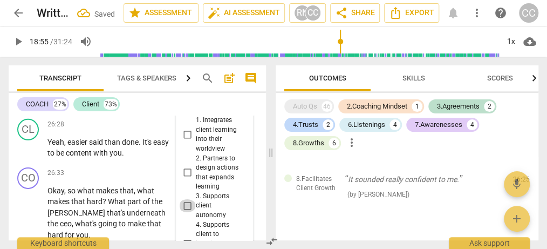
click at [187, 199] on input "3. Supports client autonomy" at bounding box center [187, 205] width 17 height 13
checkbox input "true"
click at [169, 201] on p "Okay , so what makes that , what makes that hard ? What part of the [PERSON_NAM…" at bounding box center [111, 213] width 126 height 56
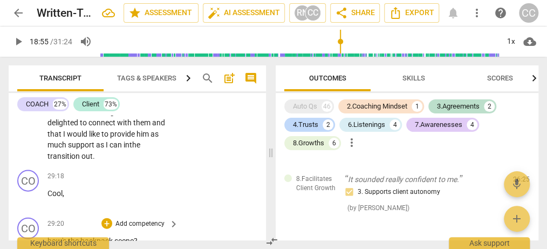
scroll to position [11899, 0]
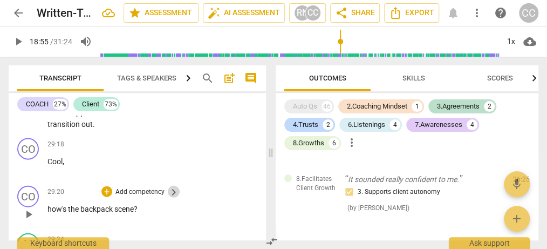
click at [175, 186] on span "keyboard_arrow_right" at bounding box center [173, 192] width 13 height 13
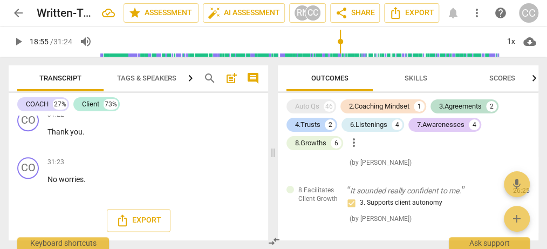
scroll to position [9078, 0]
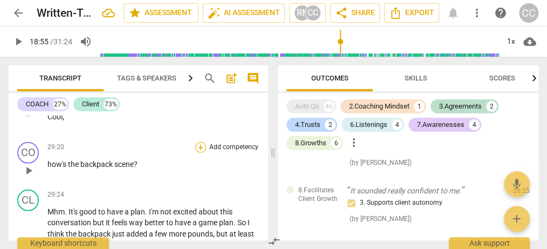
click at [202, 142] on div "+" at bounding box center [200, 147] width 11 height 11
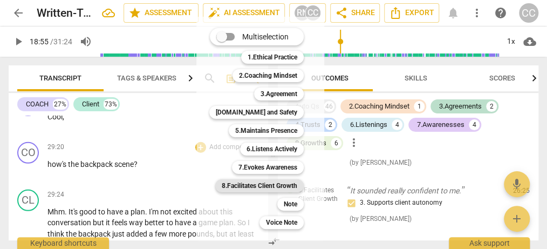
click at [236, 186] on b "8.Facilitates Client Growth" at bounding box center [260, 185] width 76 height 13
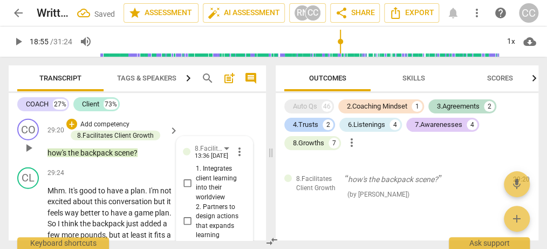
scroll to position [11990, 0]
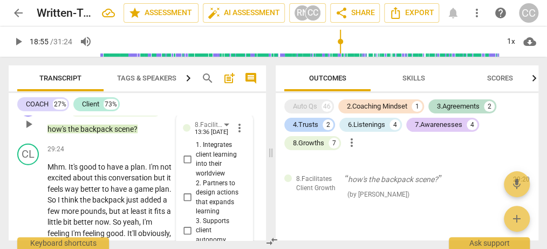
checkbox input "true"
click at [173, 205] on p "Mhm . It's good to have a plan . I'm not excited about this conversation but it…" at bounding box center [111, 238] width 126 height 155
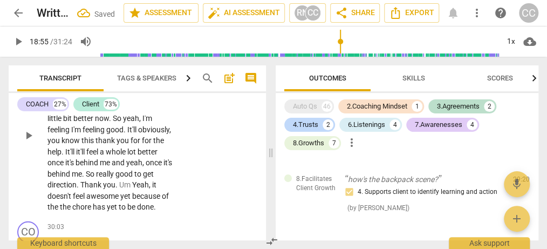
scroll to position [12115, 0]
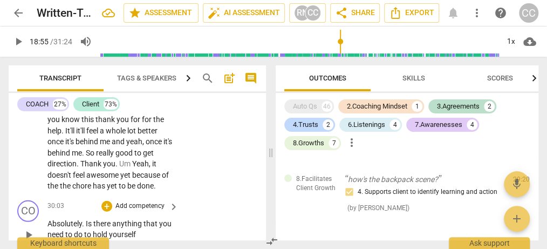
click at [174, 200] on span "keyboard_arrow_right" at bounding box center [173, 206] width 13 height 13
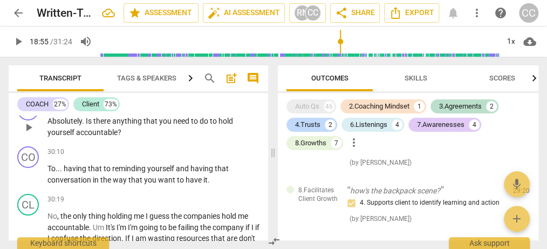
scroll to position [9230, 0]
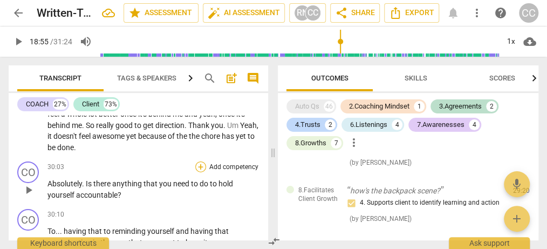
click at [198, 161] on div "+" at bounding box center [200, 166] width 11 height 11
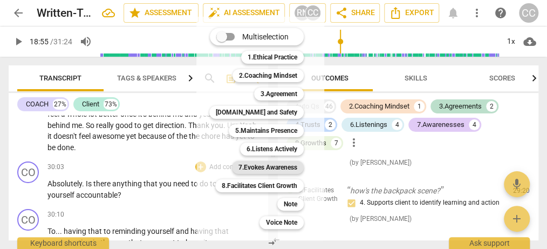
click at [259, 167] on b "7.Evokes Awareness" at bounding box center [268, 167] width 59 height 13
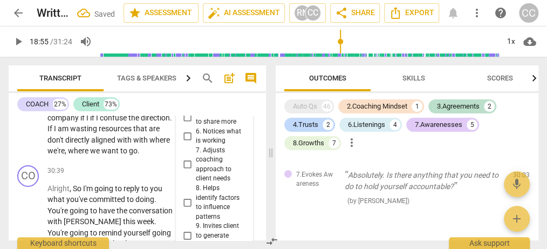
scroll to position [12431, 0]
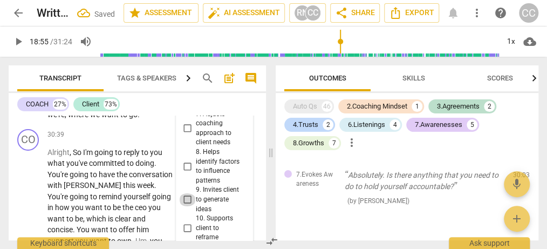
click at [187, 193] on input "9. Invites client to generate ideas" at bounding box center [187, 199] width 17 height 13
checkbox input "true"
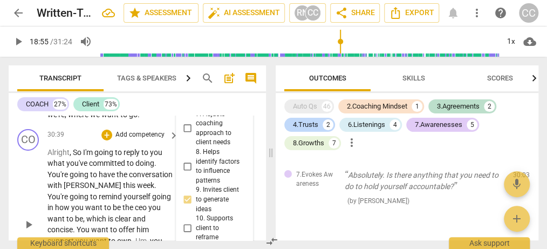
click at [170, 166] on p "Alright , So I'm going to reply to you what you've committed to doing . You're …" at bounding box center [111, 224] width 126 height 155
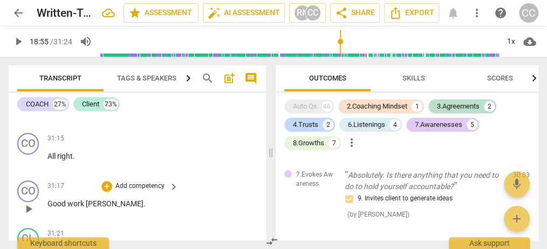
scroll to position [12876, 0]
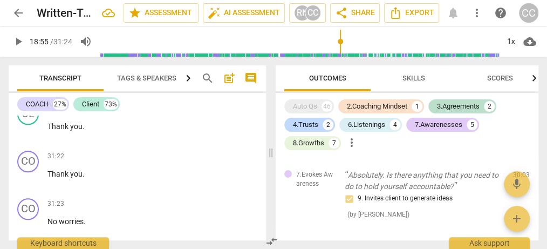
click at [228, 77] on span "post_add" at bounding box center [229, 78] width 13 height 13
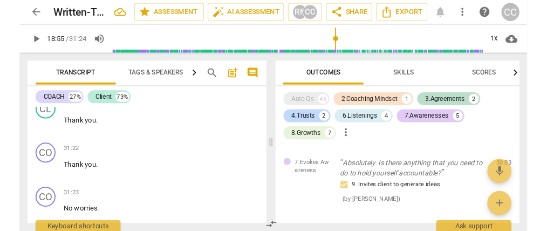
scroll to position [12919, 0]
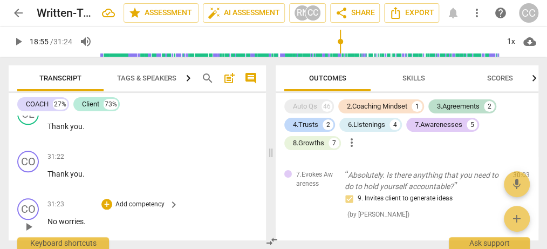
click at [43, 220] on div "play_arrow pause" at bounding box center [34, 227] width 28 height 14
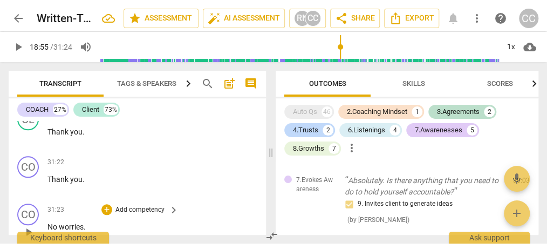
scroll to position [12919, 0]
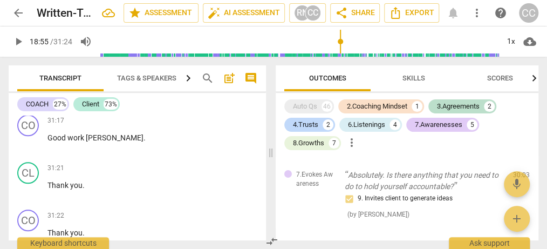
scroll to position [12919, 0]
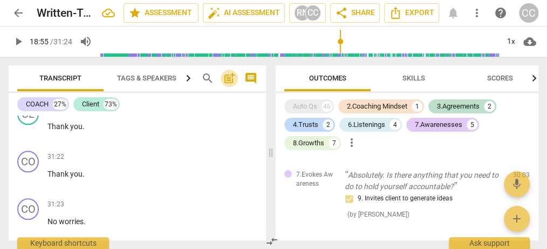
click at [227, 78] on span "post_add" at bounding box center [229, 78] width 13 height 13
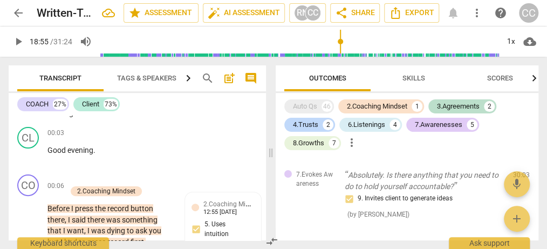
scroll to position [0, 0]
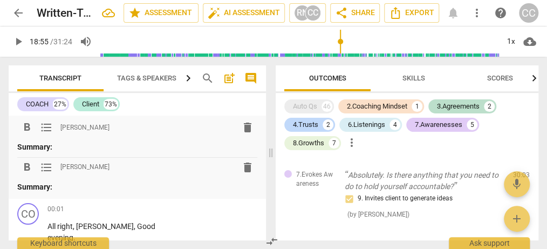
click at [62, 145] on p "Summary:" at bounding box center [137, 146] width 240 height 11
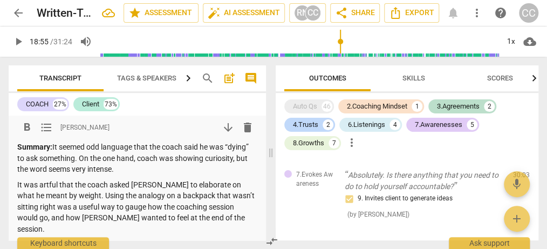
click at [64, 125] on span "[PERSON_NAME]" at bounding box center [84, 127] width 49 height 9
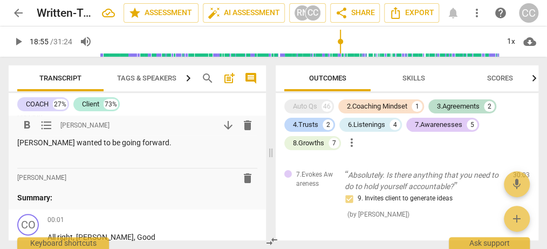
scroll to position [125, 0]
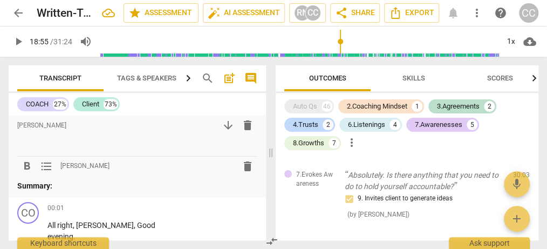
click at [62, 180] on p "Summary:" at bounding box center [137, 185] width 240 height 11
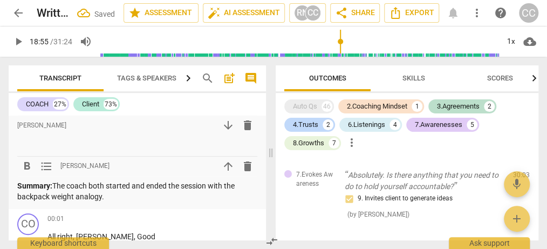
click at [115, 187] on p "Summary: The coach both started and ended the session with the backpack weight …" at bounding box center [137, 191] width 240 height 22
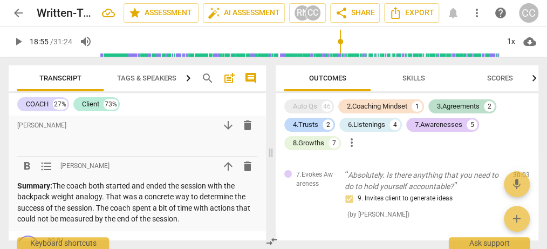
click at [97, 194] on p "Summary: The coach both started and ended the session with the backpack weight …" at bounding box center [137, 202] width 240 height 44
click at [187, 207] on p "Summary: The coach both started and ended the session with the backpack weight …" at bounding box center [137, 202] width 240 height 44
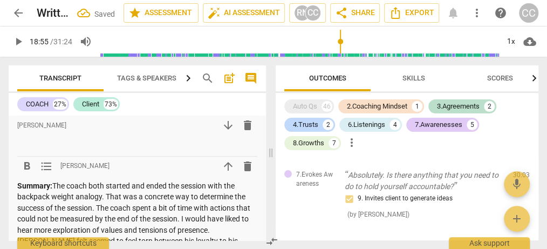
scroll to position [132, 0]
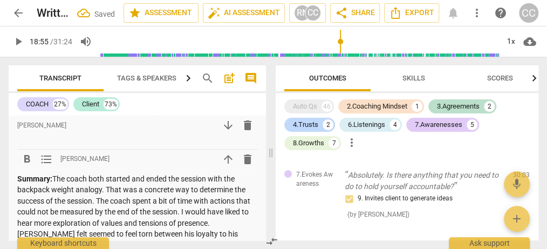
click at [123, 235] on p "Summary: The coach both started and ended the session with the backpack weight …" at bounding box center [137, 212] width 240 height 78
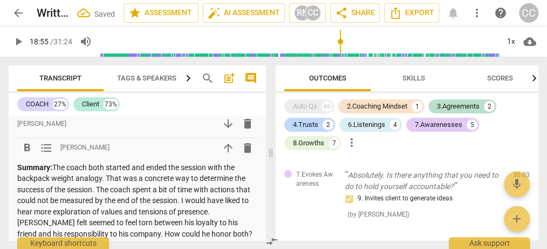
type input "1136"
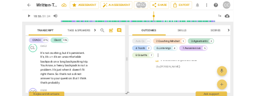
scroll to position [2388, 0]
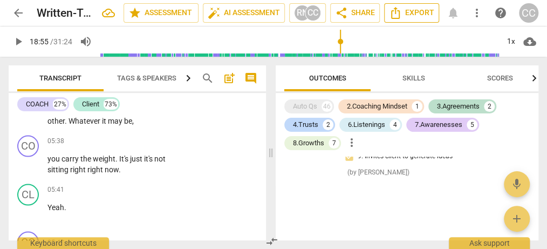
click at [420, 11] on span "Export" at bounding box center [411, 12] width 45 height 13
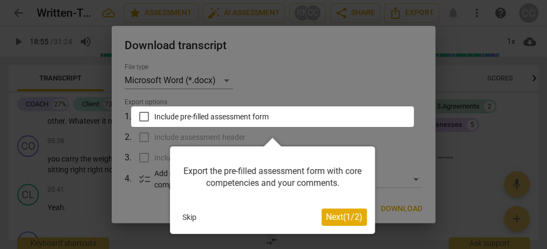
click at [336, 217] on span "Next ( 1 / 2 )" at bounding box center [344, 217] width 37 height 10
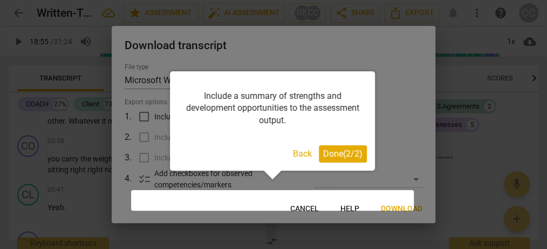
click at [344, 152] on span "Done ( 2 / 2 )" at bounding box center [342, 153] width 39 height 10
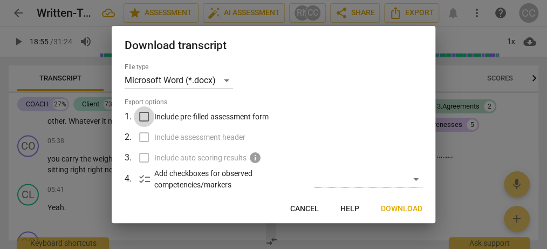
click at [142, 112] on input "Include pre-filled assessment form" at bounding box center [144, 116] width 21 height 21
checkbox input "true"
click at [404, 210] on span "Download" at bounding box center [402, 209] width 42 height 11
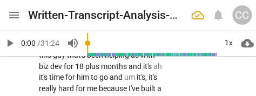
scroll to position [798, 0]
